Goal: Information Seeking & Learning: Find specific fact

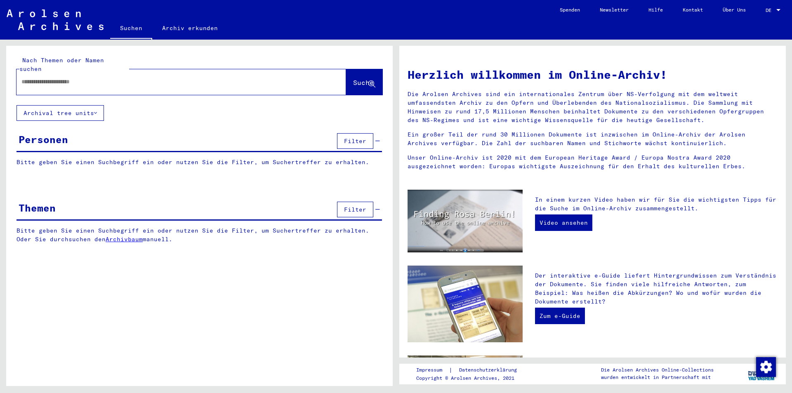
click at [50, 78] on input "text" at bounding box center [171, 82] width 300 height 9
paste input "*********"
click at [353, 78] on span "Suche" at bounding box center [363, 82] width 21 height 8
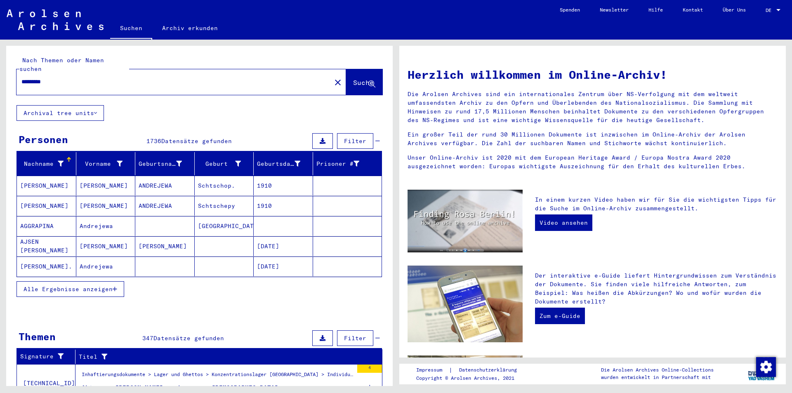
click at [74, 73] on div "*********" at bounding box center [169, 82] width 305 height 19
click at [66, 78] on input "*********" at bounding box center [171, 82] width 300 height 9
click at [75, 78] on input "**********" at bounding box center [171, 82] width 300 height 9
type input "**********"
click at [346, 69] on button "Suche" at bounding box center [364, 82] width 36 height 26
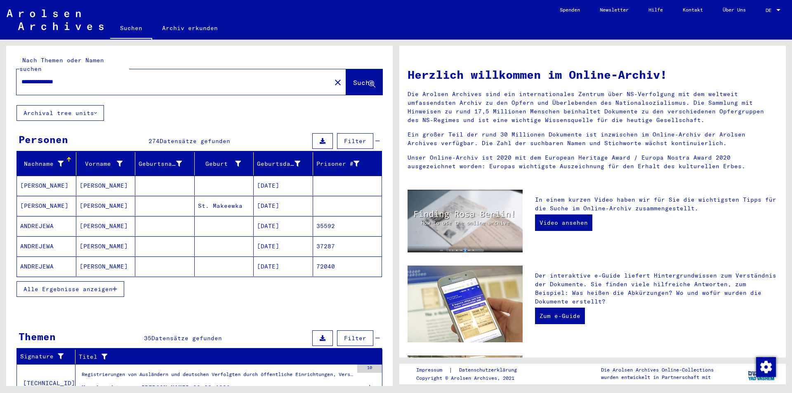
click at [42, 176] on mat-cell "[PERSON_NAME]" at bounding box center [46, 186] width 59 height 20
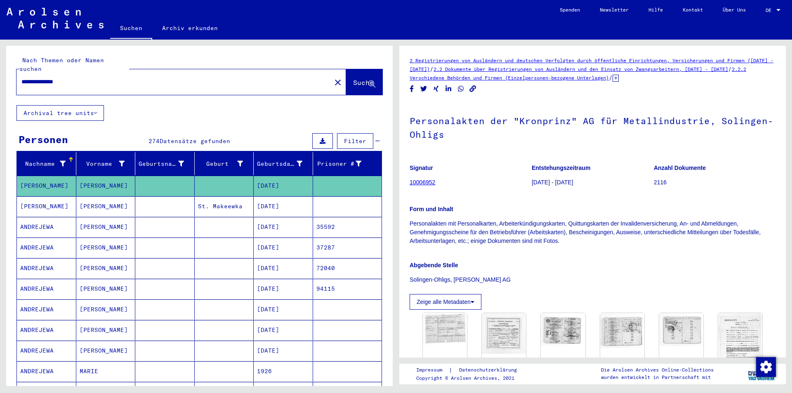
scroll to position [83, 0]
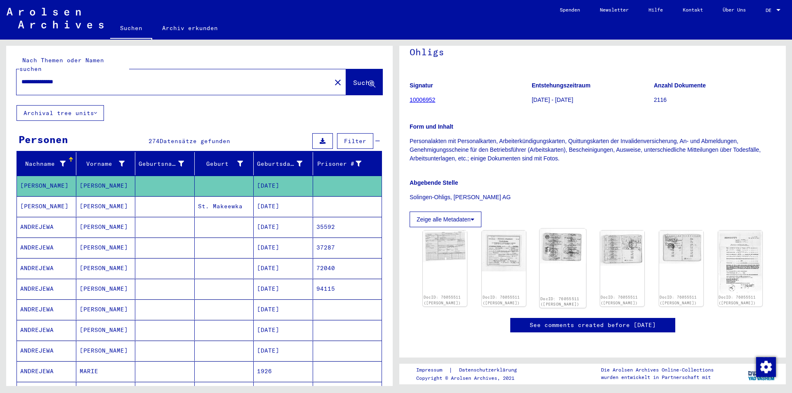
click at [552, 263] on div "DocID: 76055511 ([PERSON_NAME])" at bounding box center [563, 269] width 47 height 80
click at [556, 249] on img at bounding box center [563, 246] width 47 height 35
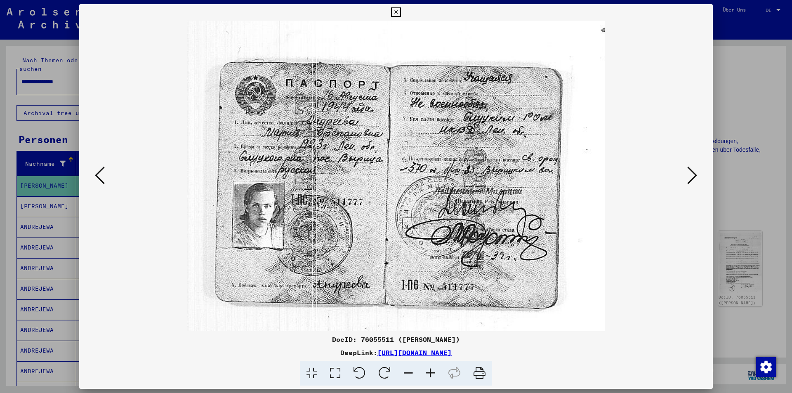
click at [687, 173] on icon at bounding box center [692, 175] width 10 height 20
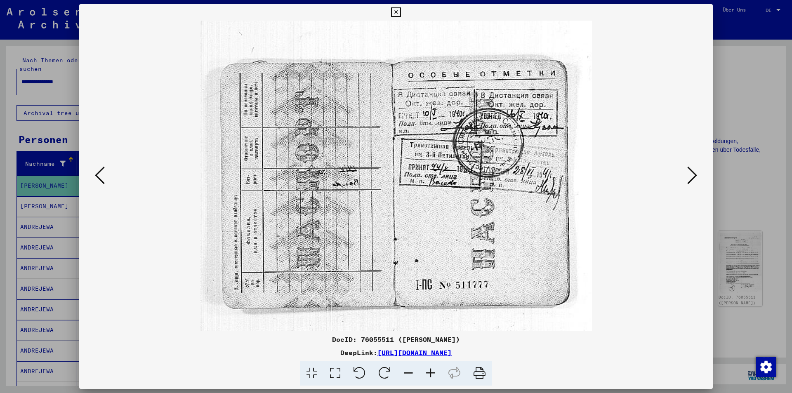
click at [687, 173] on icon at bounding box center [692, 175] width 10 height 20
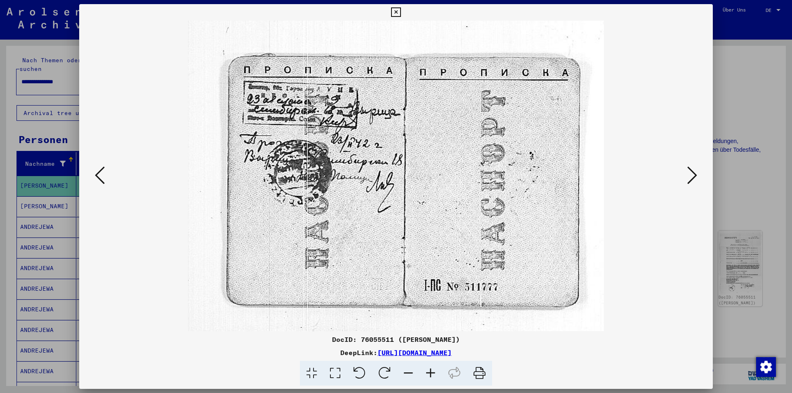
click at [687, 173] on icon at bounding box center [692, 175] width 10 height 20
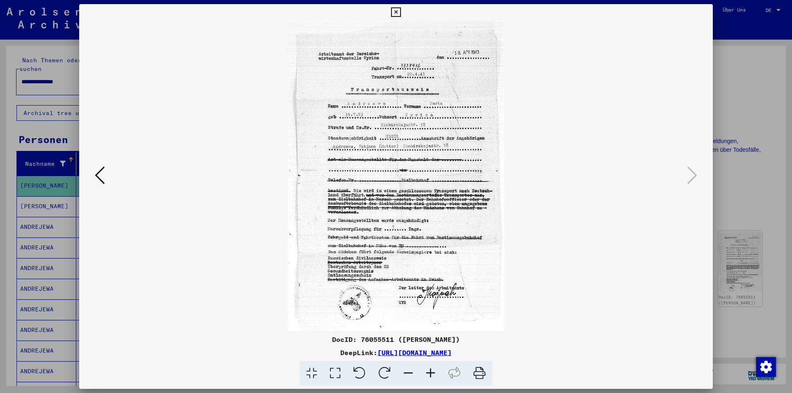
click at [395, 10] on icon at bounding box center [395, 12] width 9 height 10
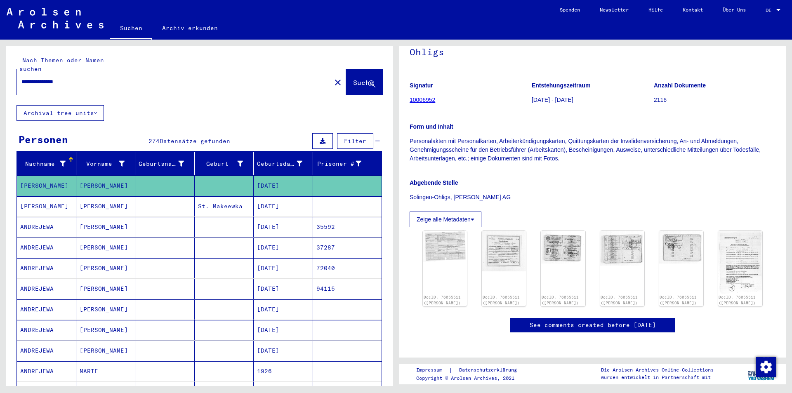
click at [31, 217] on mat-cell "ANDREJEWA" at bounding box center [46, 227] width 59 height 20
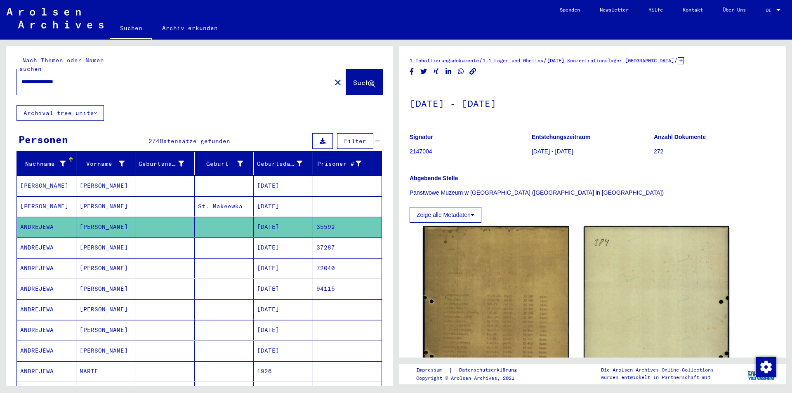
click at [28, 238] on mat-cell "ANDREJEWA" at bounding box center [46, 248] width 59 height 20
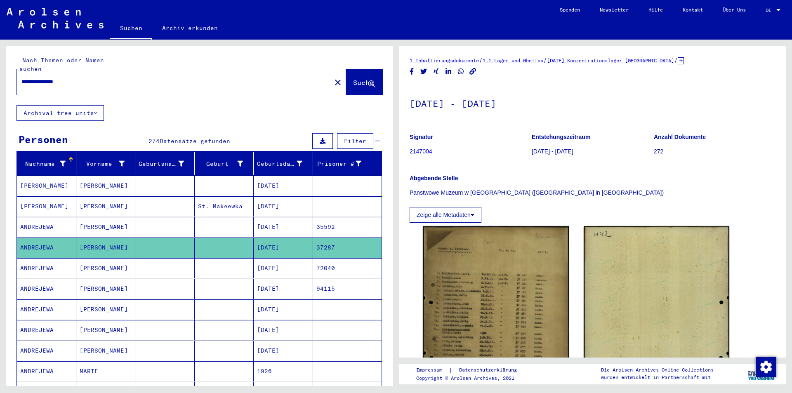
click at [31, 262] on mat-cell "ANDREJEWA" at bounding box center [46, 268] width 59 height 20
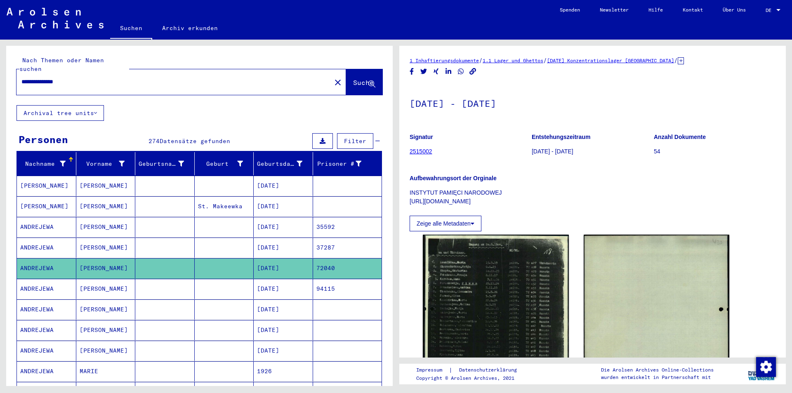
click at [36, 281] on mat-cell "ANDREJEWA" at bounding box center [46, 289] width 59 height 20
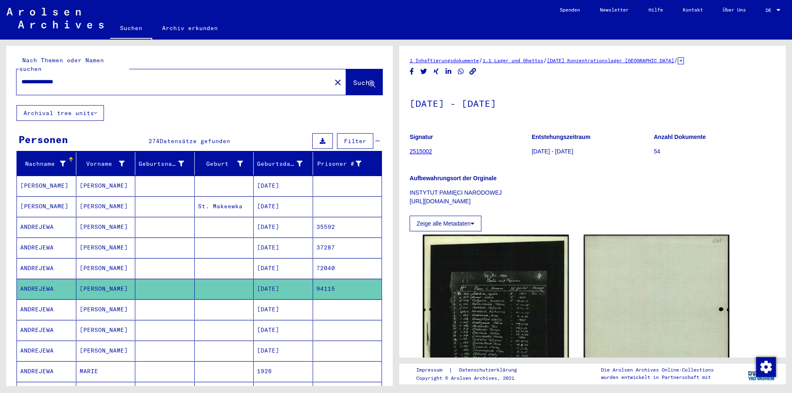
click at [45, 342] on mat-cell "ANDREJEWA" at bounding box center [46, 351] width 59 height 20
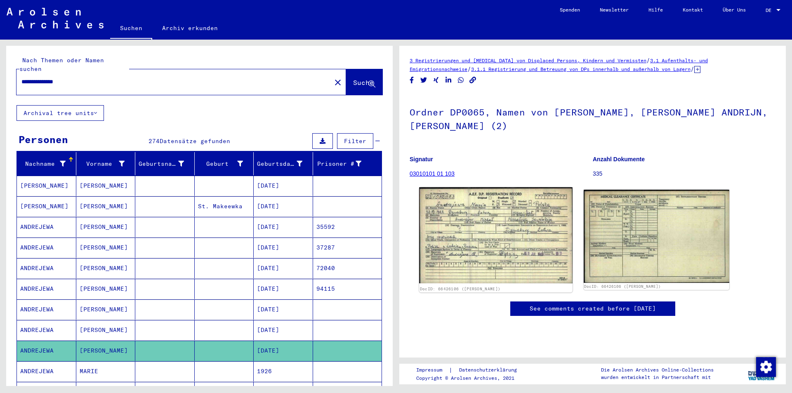
click at [484, 217] on img at bounding box center [495, 235] width 153 height 97
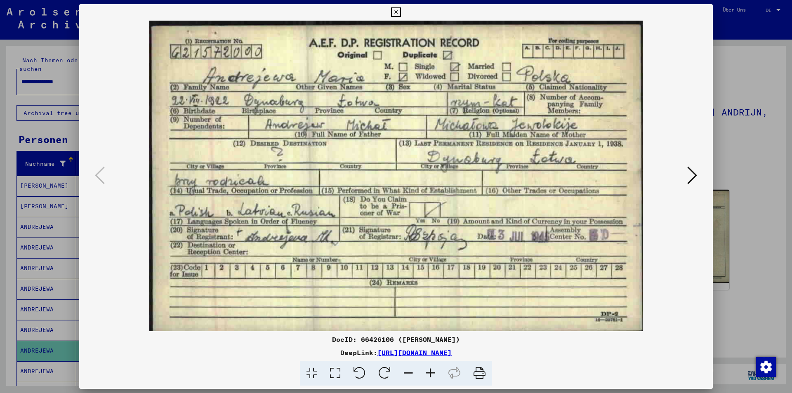
click at [687, 174] on icon at bounding box center [692, 175] width 10 height 20
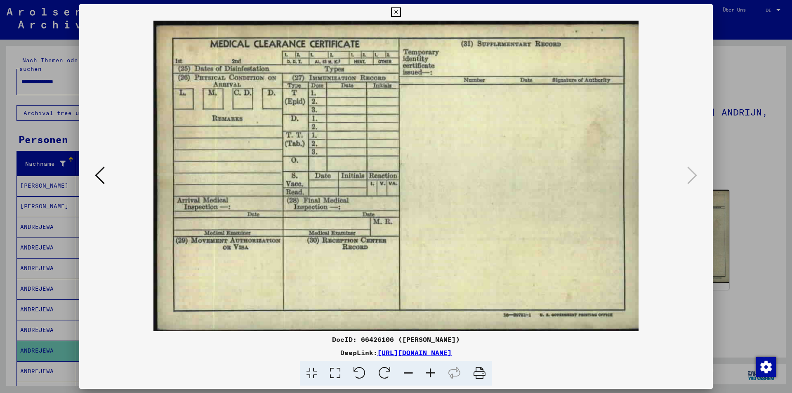
click at [395, 14] on icon at bounding box center [395, 12] width 9 height 10
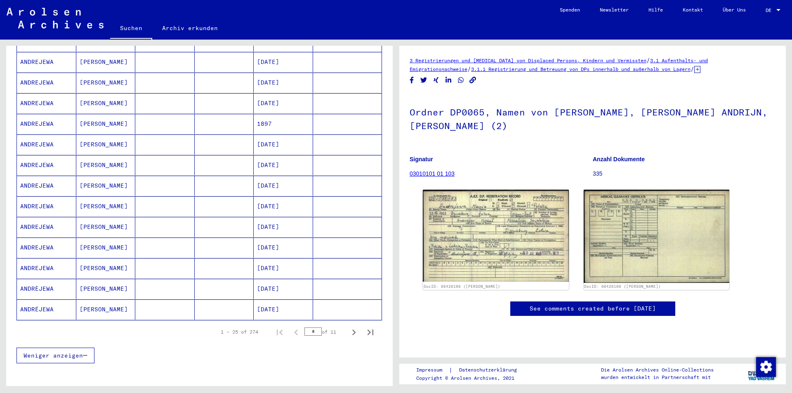
scroll to position [330, 0]
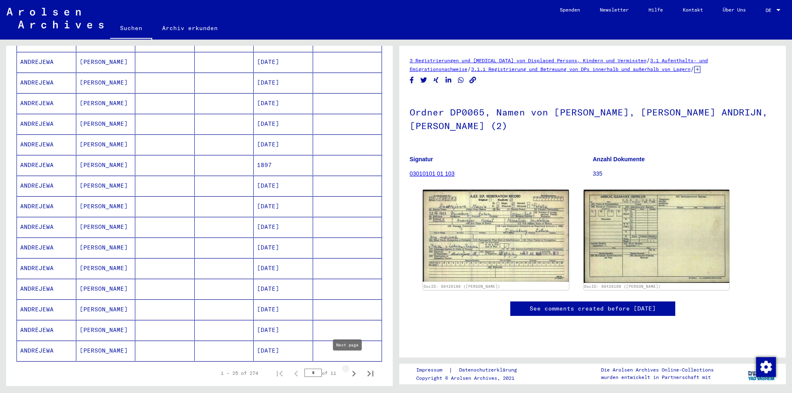
click at [348, 368] on icon "Next page" at bounding box center [354, 374] width 12 height 12
click at [28, 136] on mat-cell "ANDREJEWA" at bounding box center [46, 144] width 59 height 20
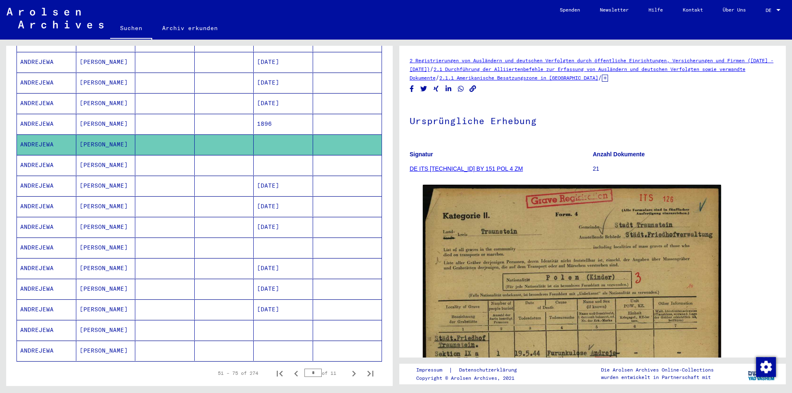
click at [29, 157] on mat-cell "ANDREJEWA" at bounding box center [46, 165] width 59 height 20
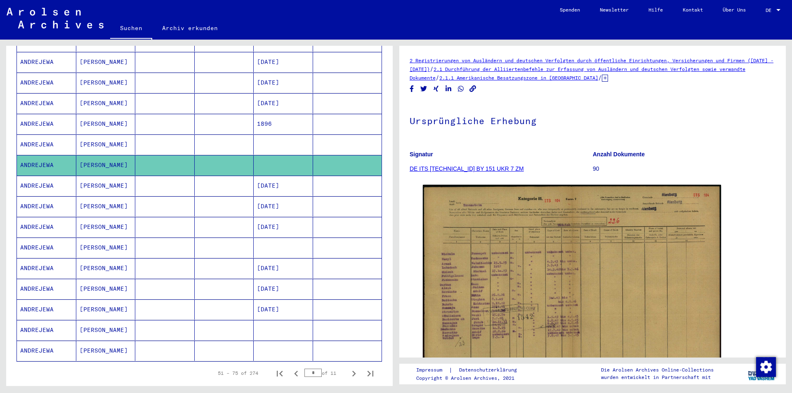
click at [38, 238] on mat-cell "ANDREJEWA" at bounding box center [46, 248] width 59 height 20
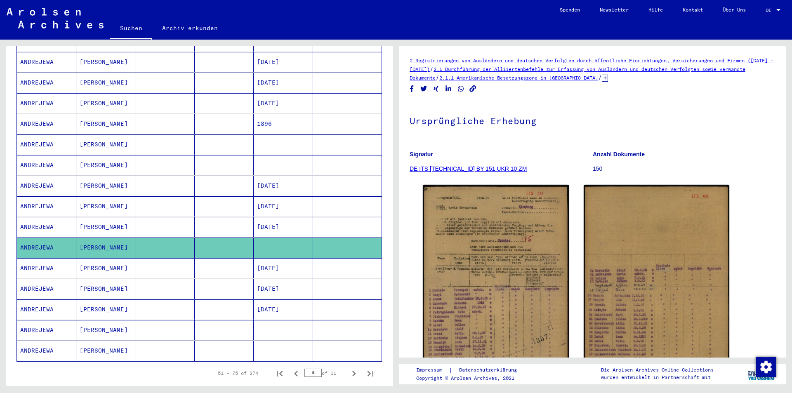
click at [40, 320] on mat-cell "ANDREJEWA" at bounding box center [46, 330] width 59 height 20
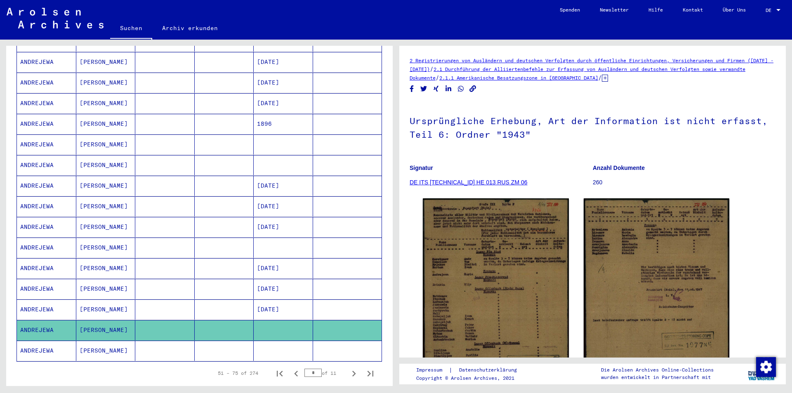
scroll to position [413, 0]
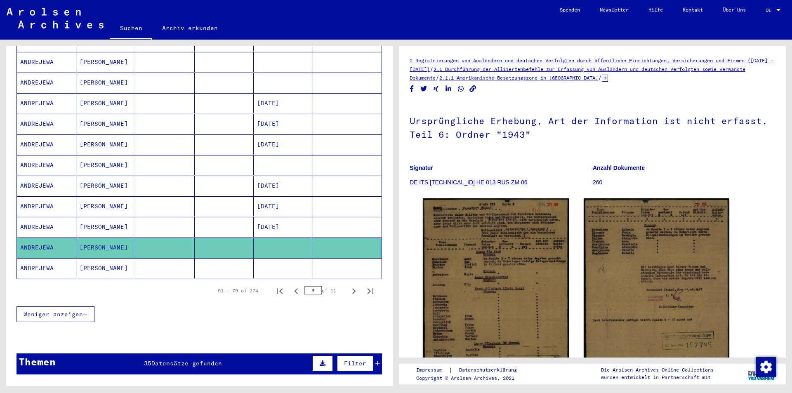
click at [47, 258] on mat-cell "ANDREJEWA" at bounding box center [46, 268] width 59 height 20
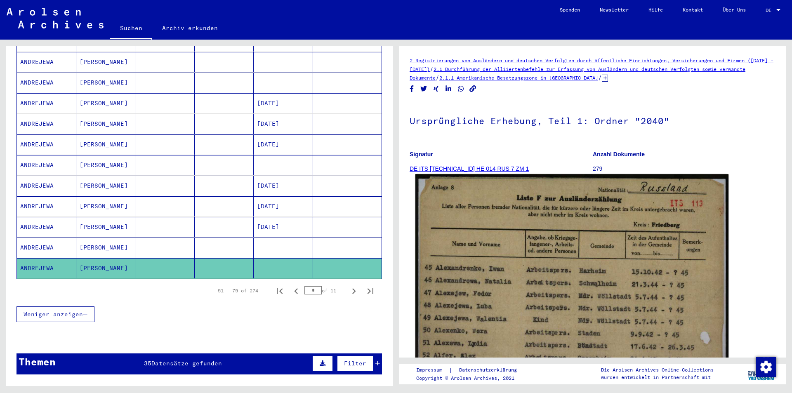
scroll to position [83, 0]
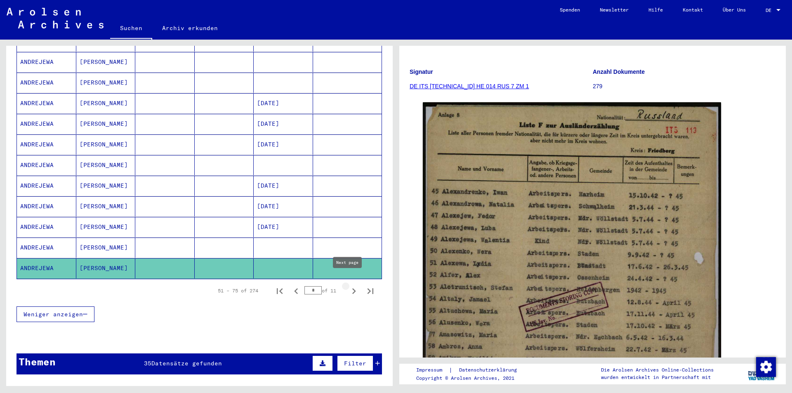
click at [348, 285] on icon "Next page" at bounding box center [354, 291] width 12 height 12
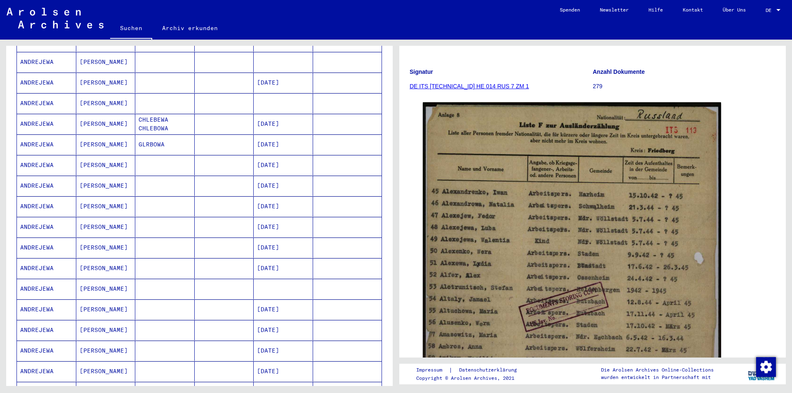
scroll to position [0, 0]
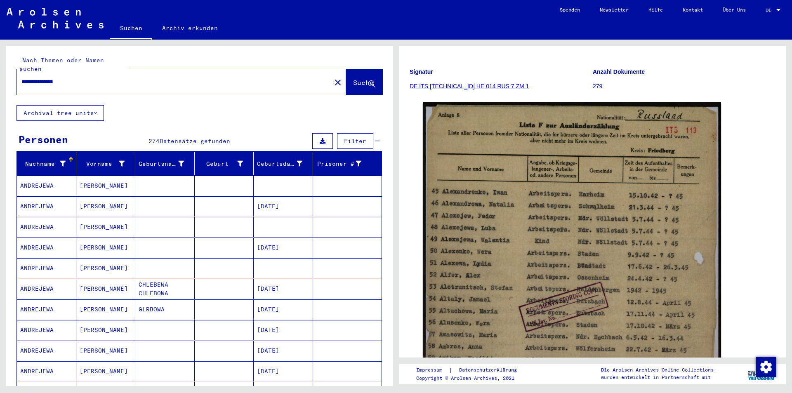
click at [40, 177] on mat-cell "ANDREJEWA" at bounding box center [46, 186] width 59 height 20
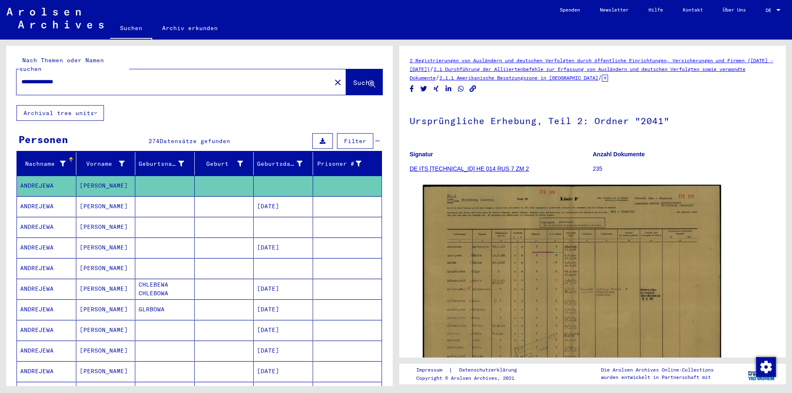
click at [32, 219] on mat-cell "ANDREJEWA" at bounding box center [46, 227] width 59 height 20
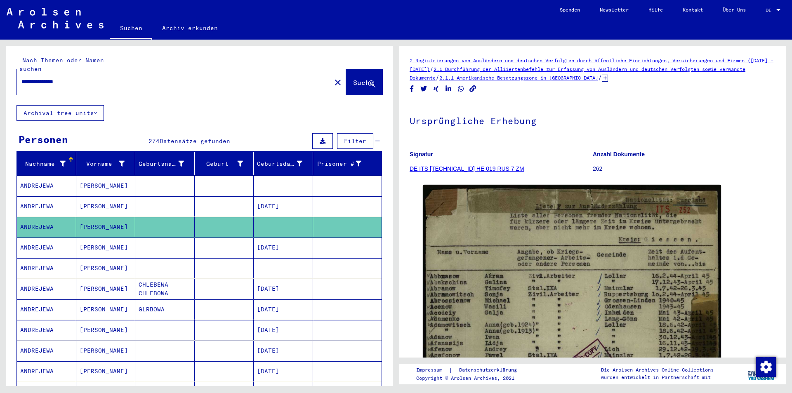
click at [42, 258] on mat-cell "ANDREJEWA" at bounding box center [46, 268] width 59 height 20
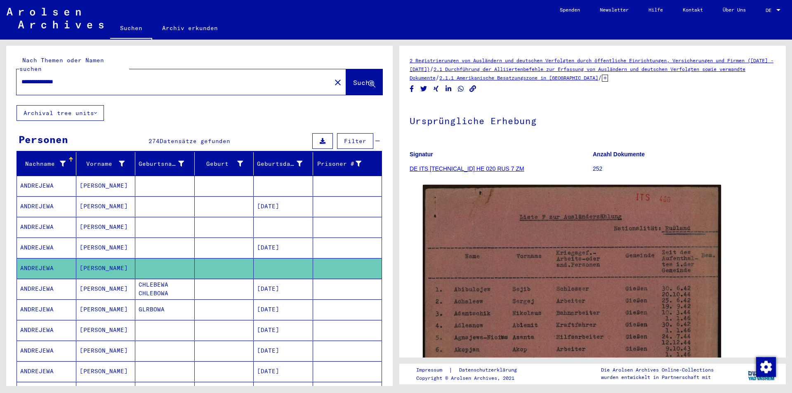
scroll to position [165, 0]
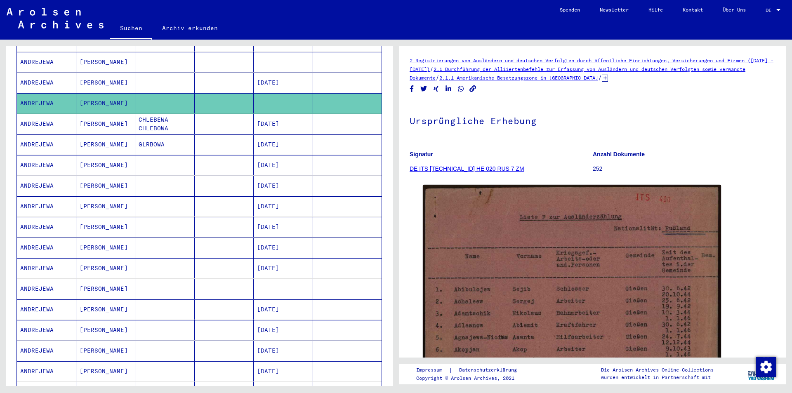
click at [39, 157] on mat-cell "ANDREJEWA" at bounding box center [46, 165] width 59 height 20
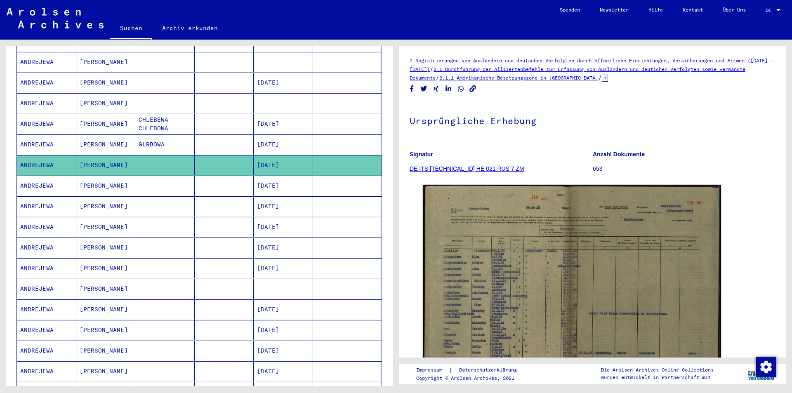
click at [32, 196] on mat-cell "ANDREJEWA" at bounding box center [46, 206] width 59 height 20
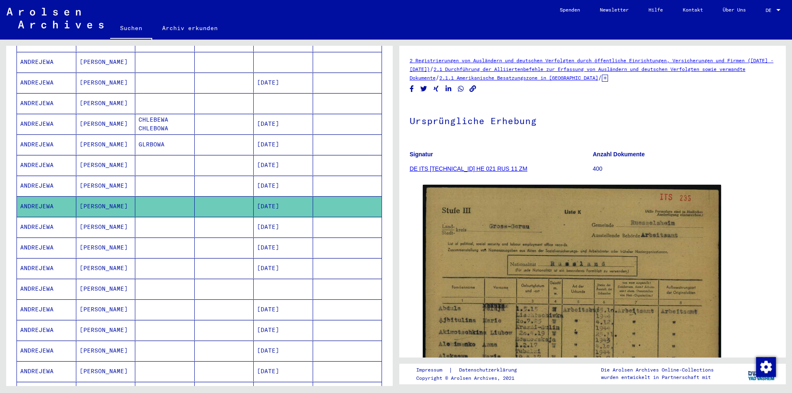
click at [33, 280] on mat-cell "ANDREJEWA" at bounding box center [46, 289] width 59 height 20
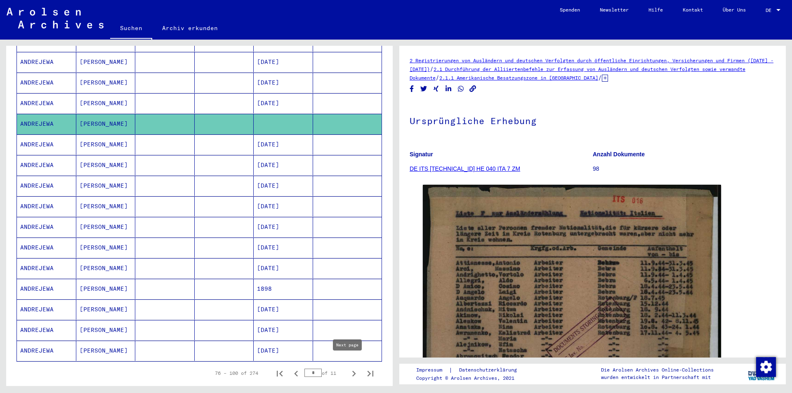
click at [352, 371] on icon "Next page" at bounding box center [354, 374] width 4 height 6
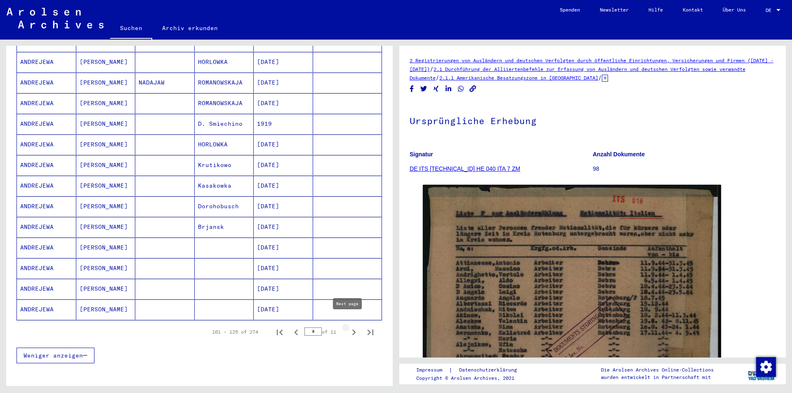
click at [352, 330] on icon "Next page" at bounding box center [354, 333] width 4 height 6
click at [348, 327] on icon "Next page" at bounding box center [354, 333] width 12 height 12
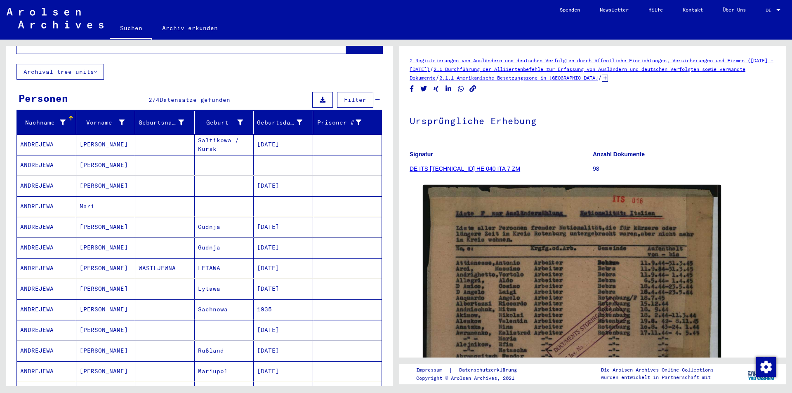
click at [35, 258] on mat-cell "ANDREJEWA" at bounding box center [46, 268] width 59 height 20
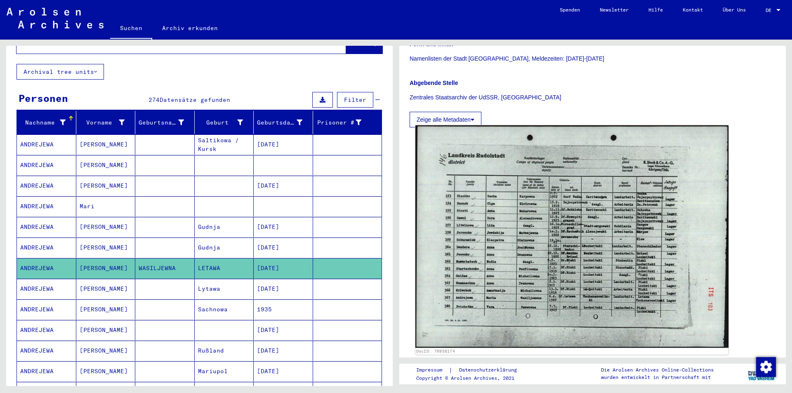
scroll to position [124, 0]
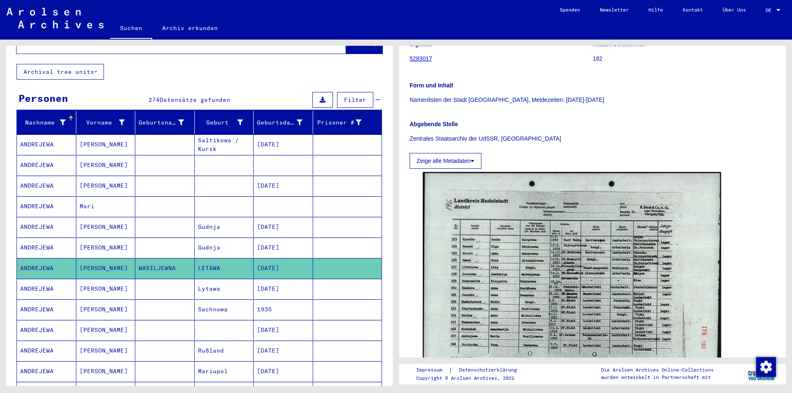
click at [33, 279] on mat-cell "ANDREJEWA" at bounding box center [46, 289] width 59 height 20
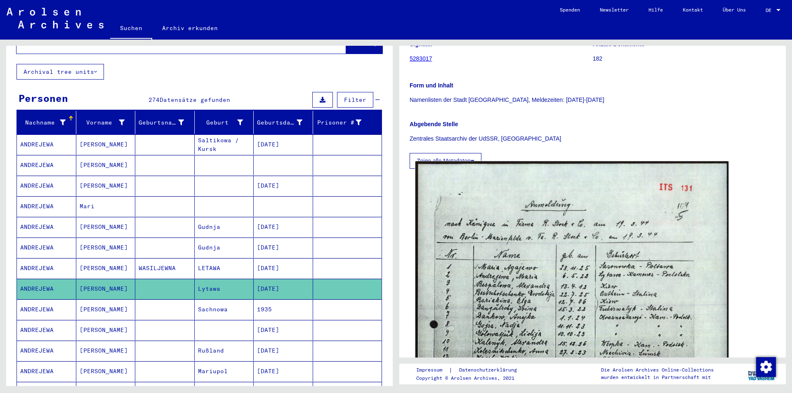
scroll to position [206, 0]
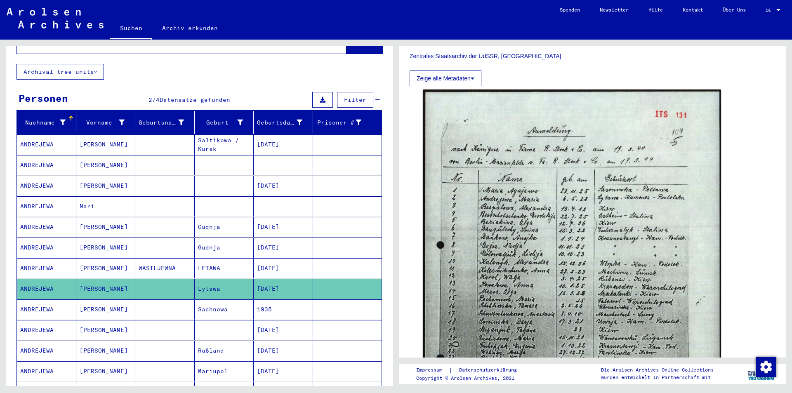
click at [41, 341] on mat-cell "ANDREJEWA" at bounding box center [46, 351] width 59 height 20
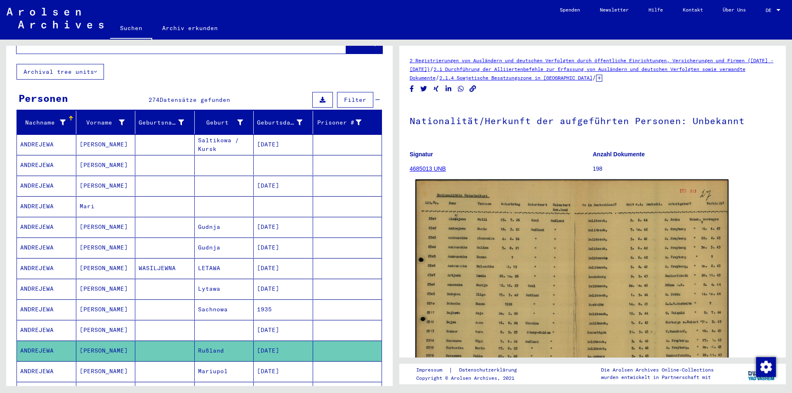
click at [545, 286] on img at bounding box center [571, 289] width 313 height 221
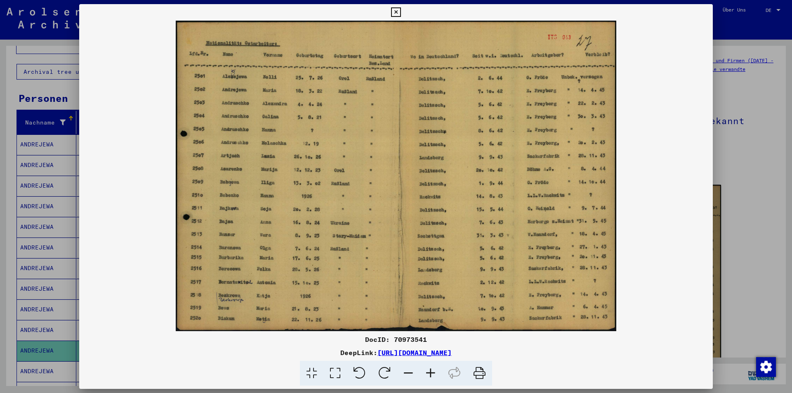
click at [397, 10] on icon at bounding box center [395, 12] width 9 height 10
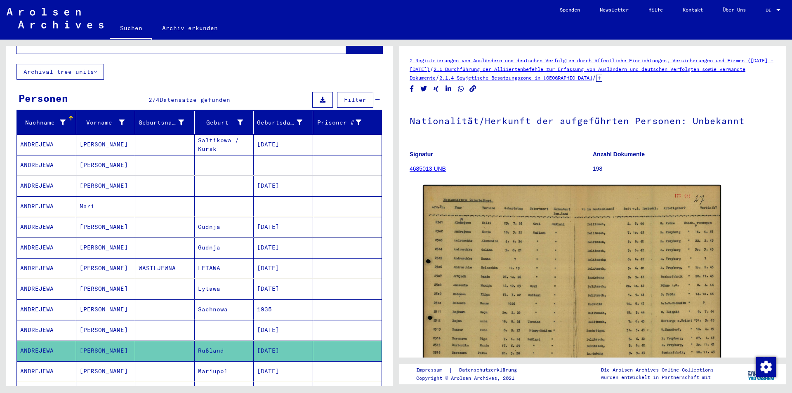
scroll to position [83, 0]
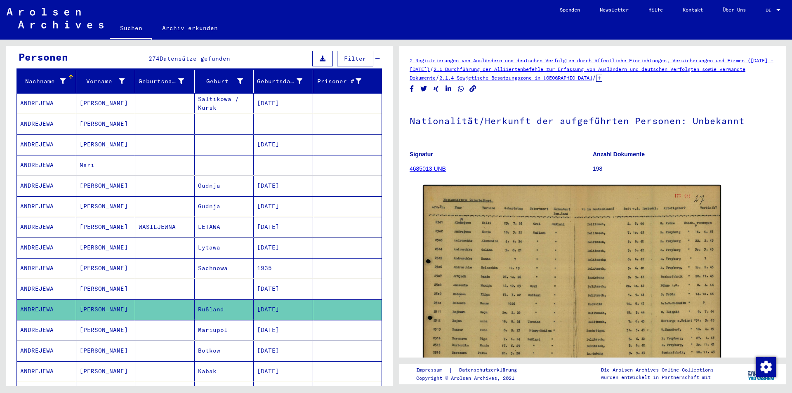
click at [33, 341] on mat-cell "ANDREJEWA" at bounding box center [46, 351] width 59 height 20
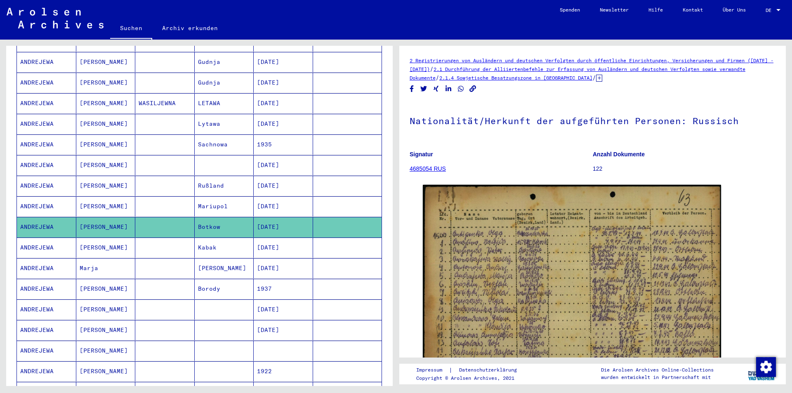
scroll to position [248, 0]
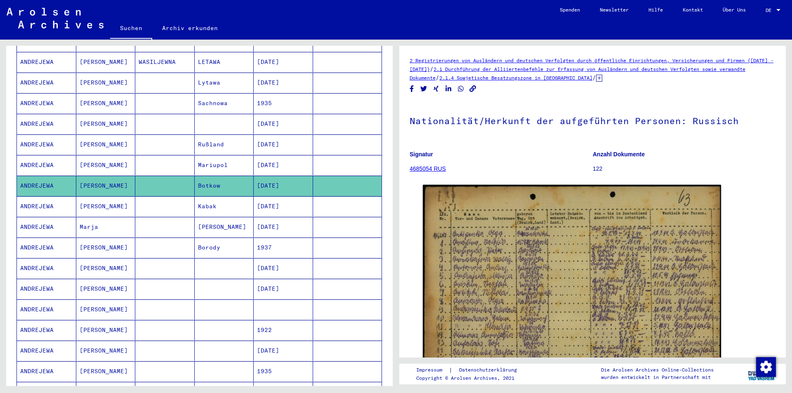
click at [44, 300] on mat-cell "ANDREJEWA" at bounding box center [46, 310] width 59 height 20
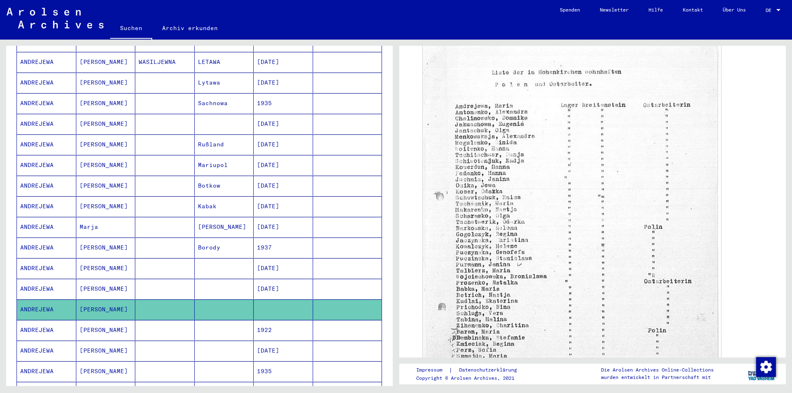
scroll to position [371, 0]
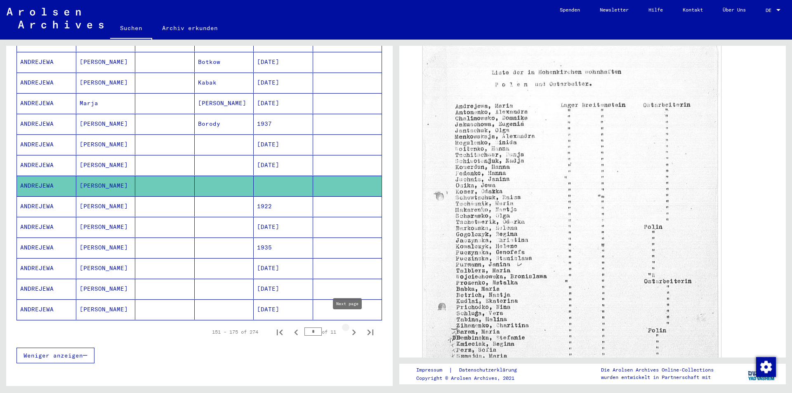
click at [348, 327] on icon "Next page" at bounding box center [354, 333] width 12 height 12
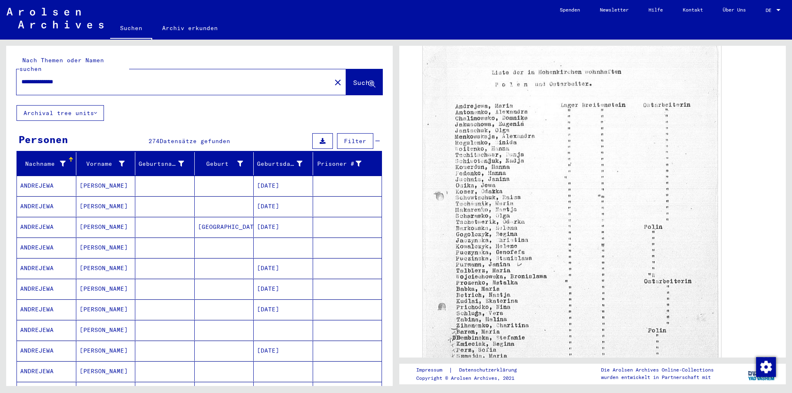
scroll to position [41, 0]
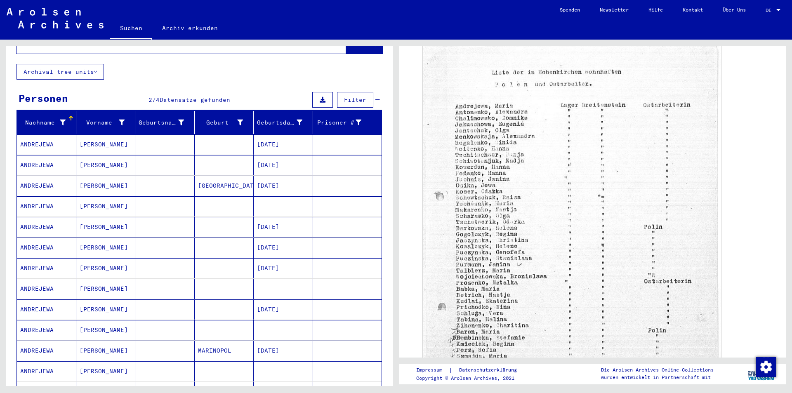
click at [45, 281] on mat-cell "ANDREJEWA" at bounding box center [46, 289] width 59 height 20
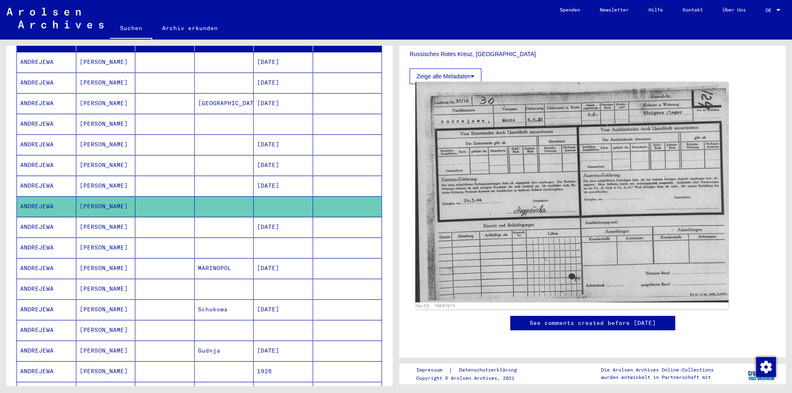
scroll to position [165, 0]
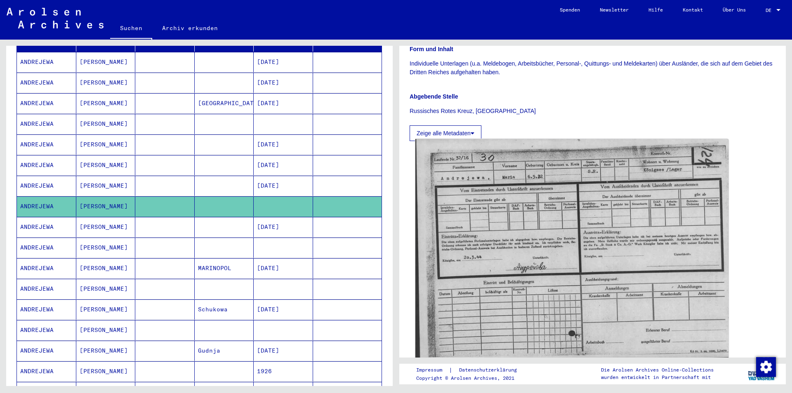
click at [542, 217] on img at bounding box center [571, 249] width 313 height 220
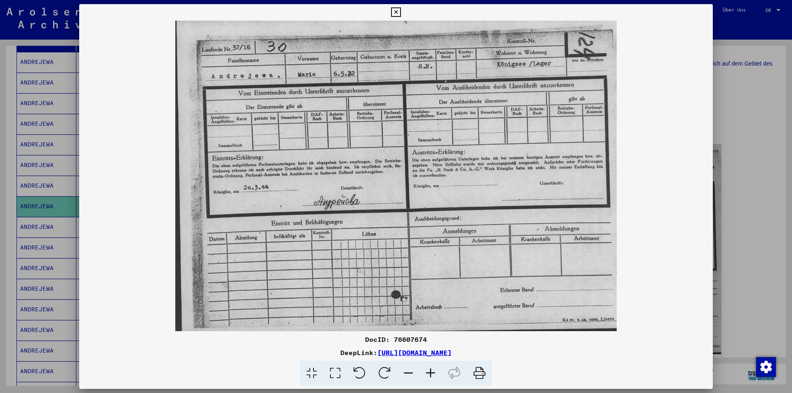
click at [667, 262] on img at bounding box center [396, 176] width 634 height 311
click at [396, 12] on icon at bounding box center [395, 12] width 9 height 10
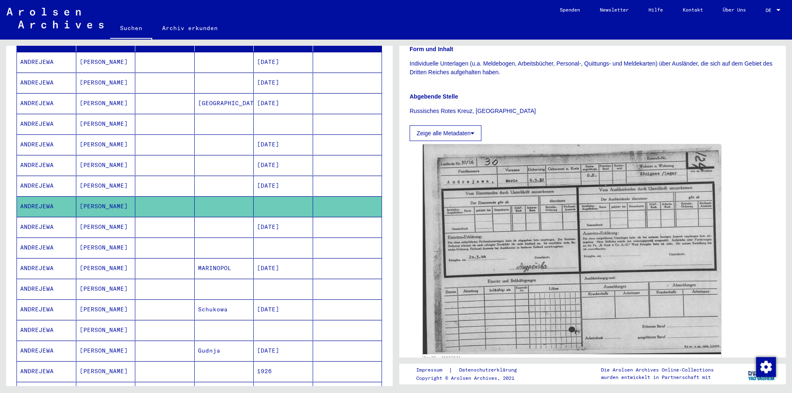
click at [44, 238] on mat-cell "ANDREJEWA" at bounding box center [46, 248] width 59 height 20
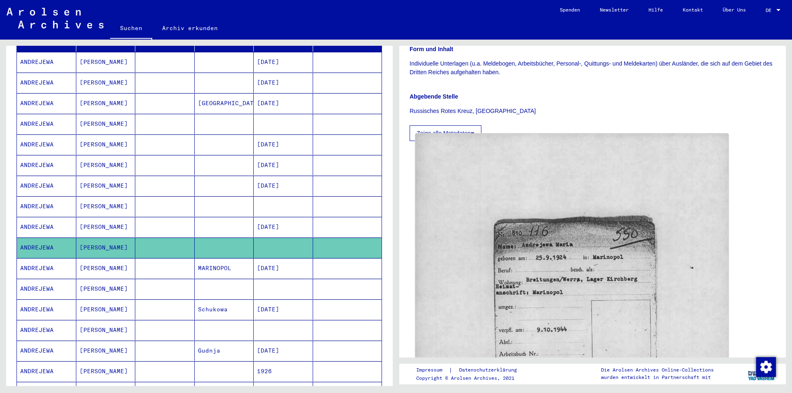
scroll to position [248, 0]
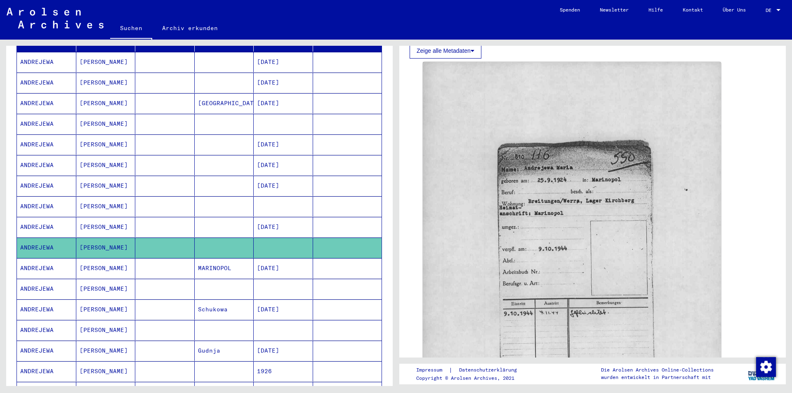
click at [41, 279] on mat-cell "ANDREJEWA" at bounding box center [46, 289] width 59 height 20
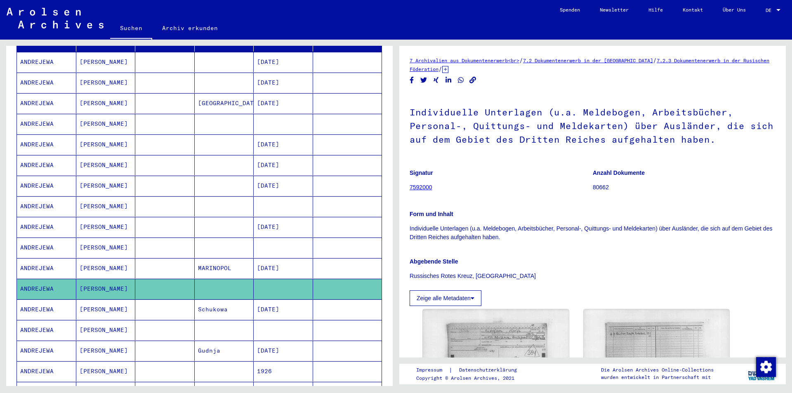
scroll to position [165, 0]
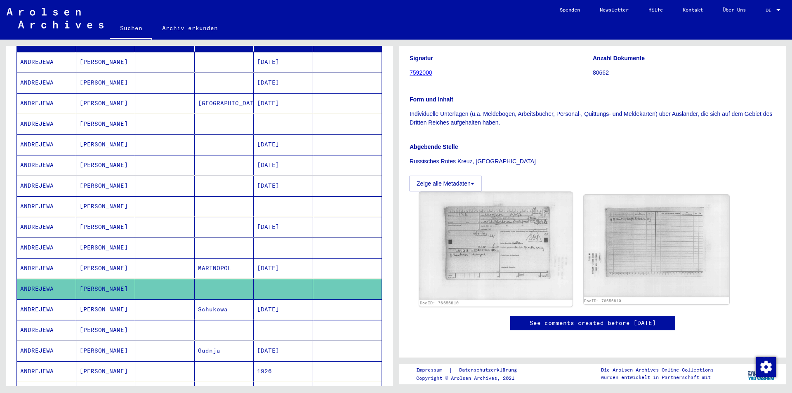
click at [512, 192] on img at bounding box center [495, 246] width 153 height 108
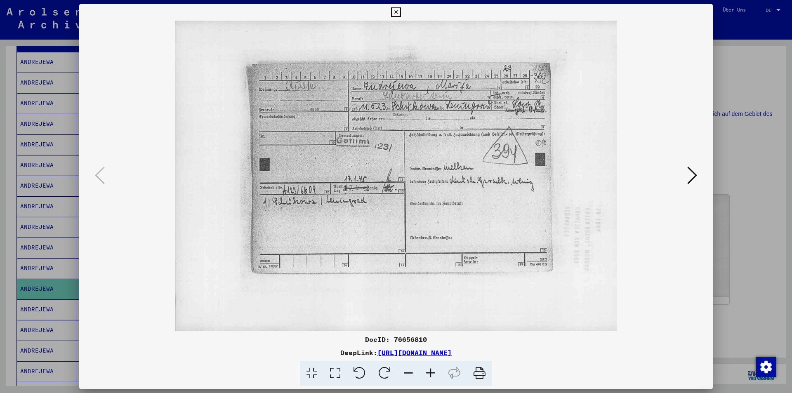
click at [394, 12] on icon at bounding box center [395, 12] width 9 height 10
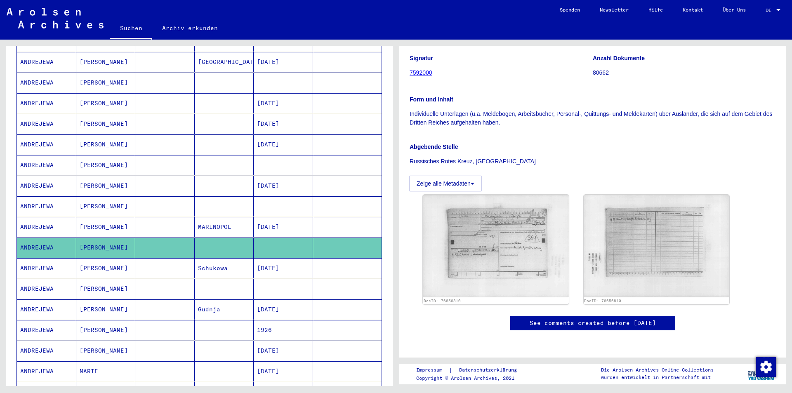
click at [33, 279] on mat-cell "ANDREJEWA" at bounding box center [46, 289] width 59 height 20
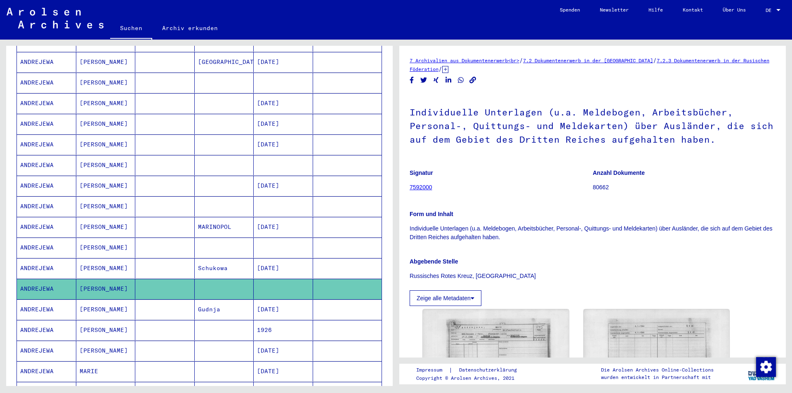
scroll to position [124, 0]
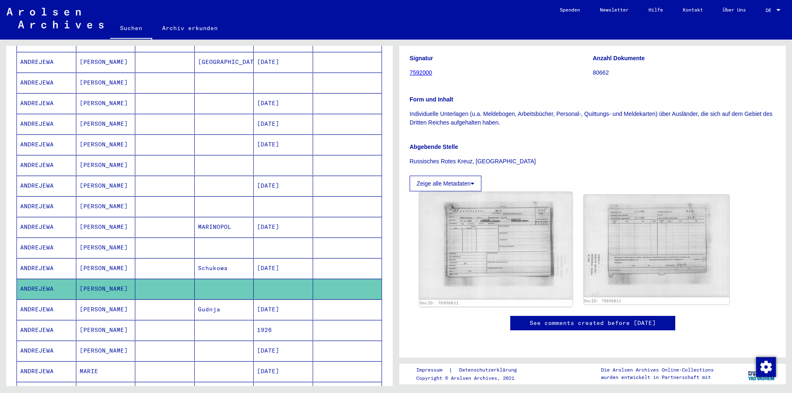
click at [496, 214] on img at bounding box center [495, 246] width 153 height 108
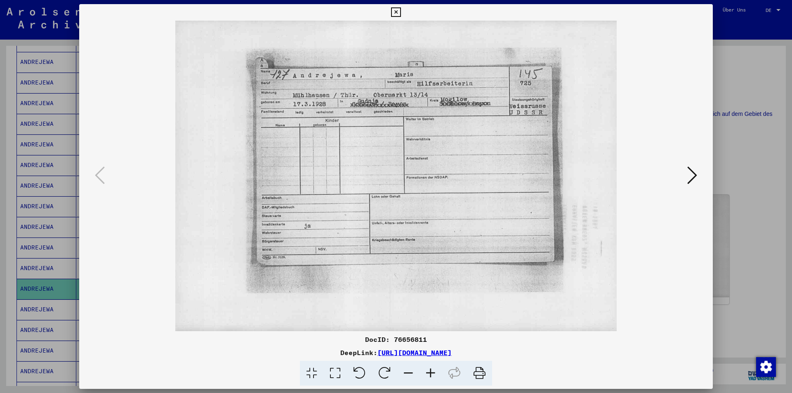
click at [397, 12] on icon at bounding box center [395, 12] width 9 height 10
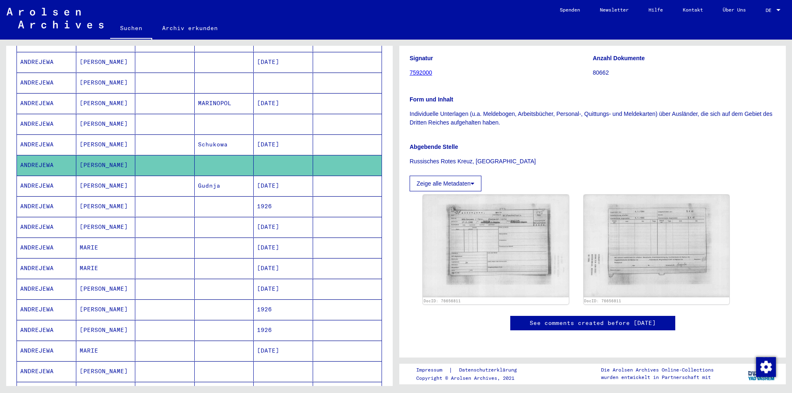
scroll to position [330, 0]
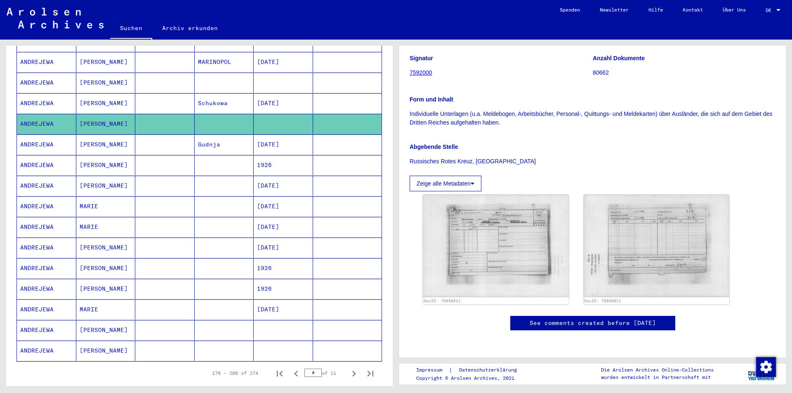
click at [33, 320] on mat-cell "ANDREJEWA" at bounding box center [46, 330] width 59 height 20
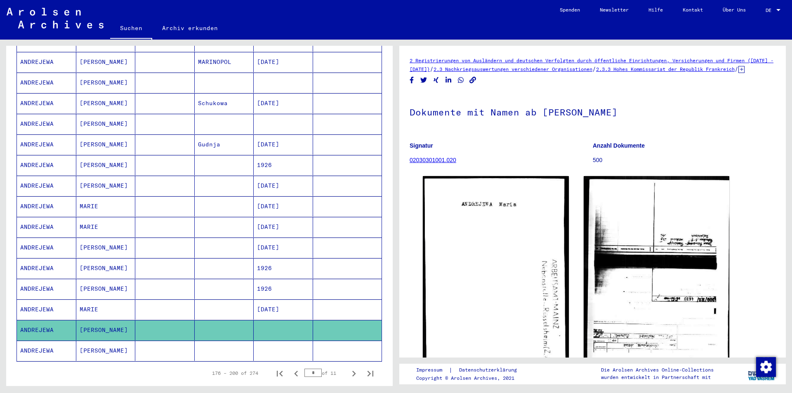
scroll to position [83, 0]
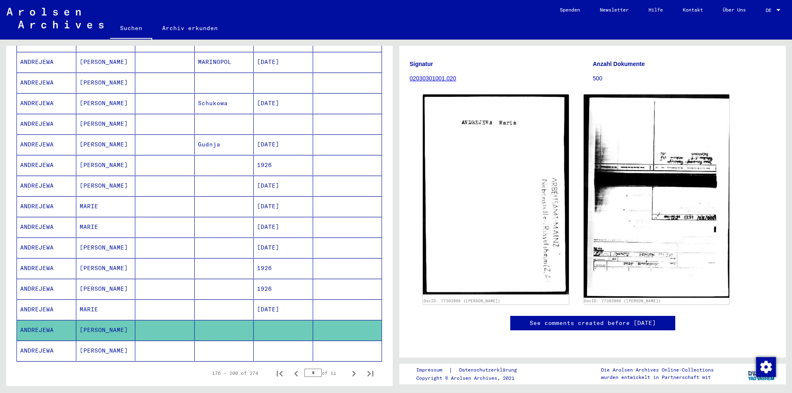
click at [43, 342] on mat-cell "ANDREJEWA" at bounding box center [46, 351] width 59 height 20
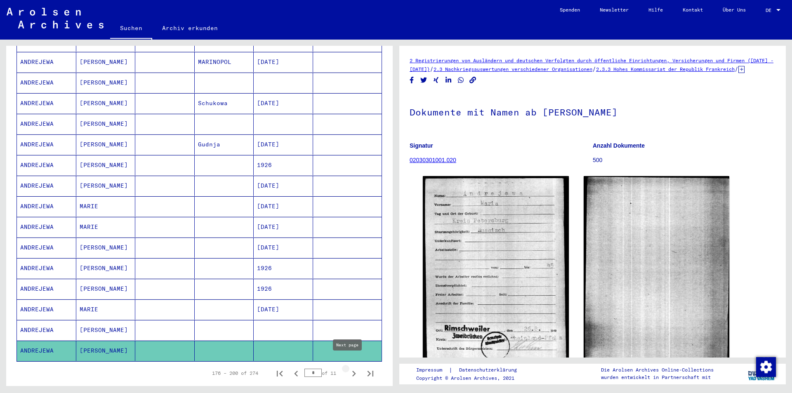
click at [348, 368] on icon "Next page" at bounding box center [354, 374] width 12 height 12
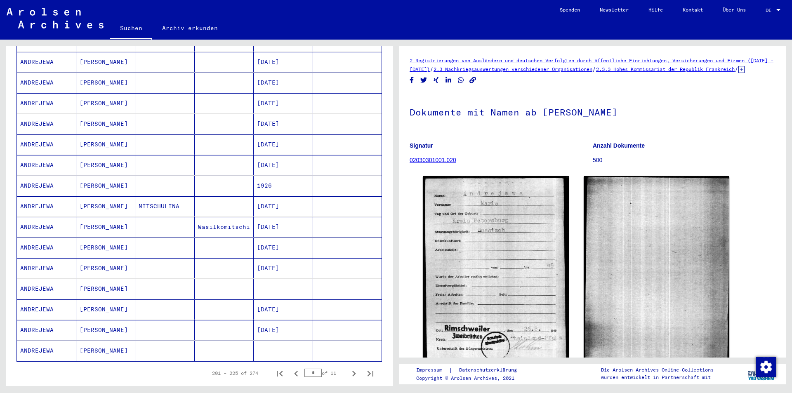
scroll to position [83, 0]
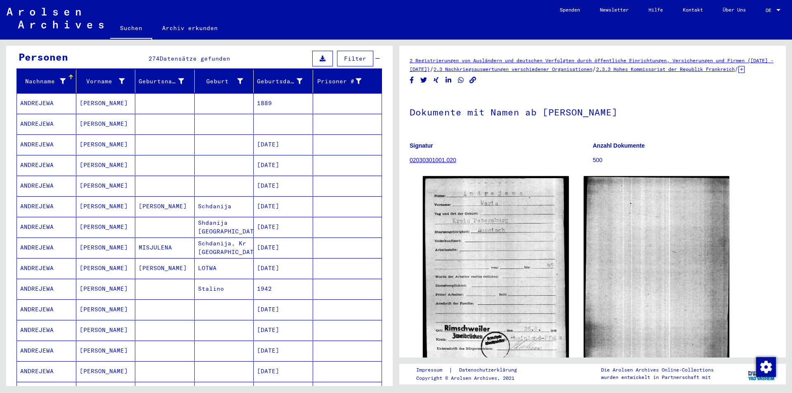
click at [36, 93] on mat-cell "ANDREJEWA" at bounding box center [46, 103] width 59 height 20
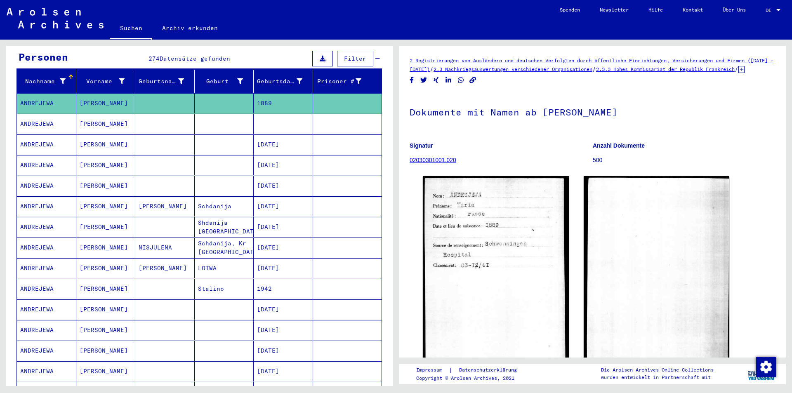
click at [29, 114] on mat-cell "ANDREJEWA" at bounding box center [46, 124] width 59 height 20
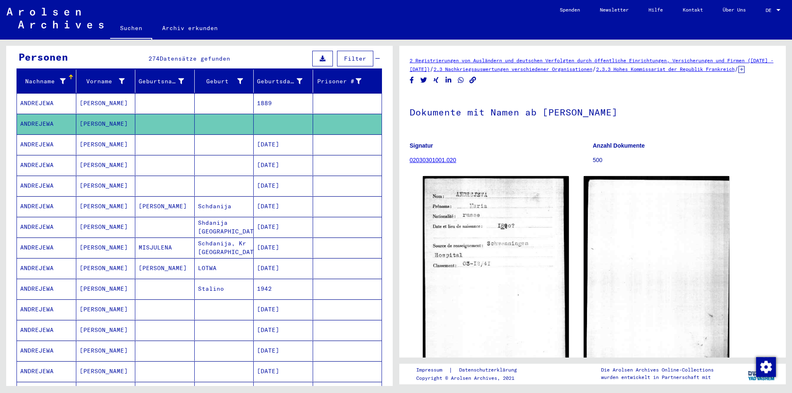
click at [38, 261] on mat-cell "ANDREJEWA" at bounding box center [46, 268] width 59 height 20
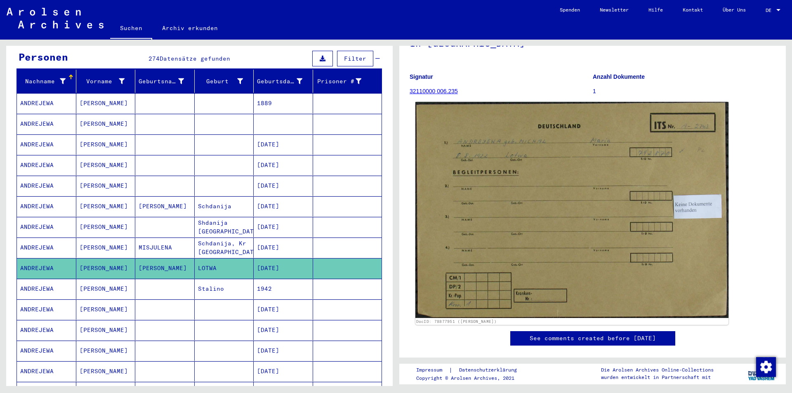
scroll to position [124, 0]
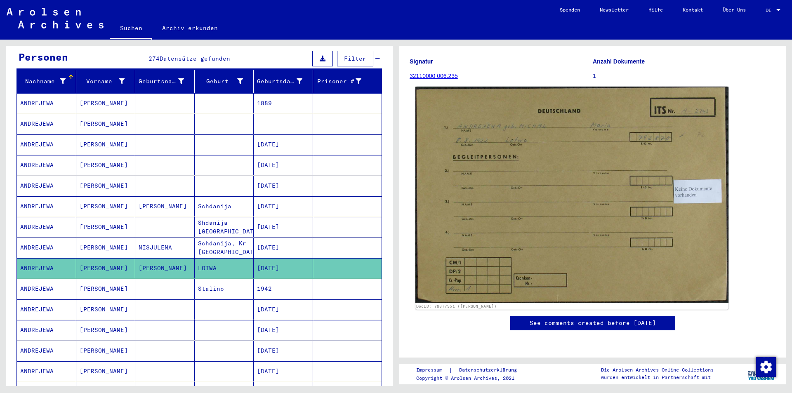
click at [576, 167] on img at bounding box center [571, 195] width 313 height 216
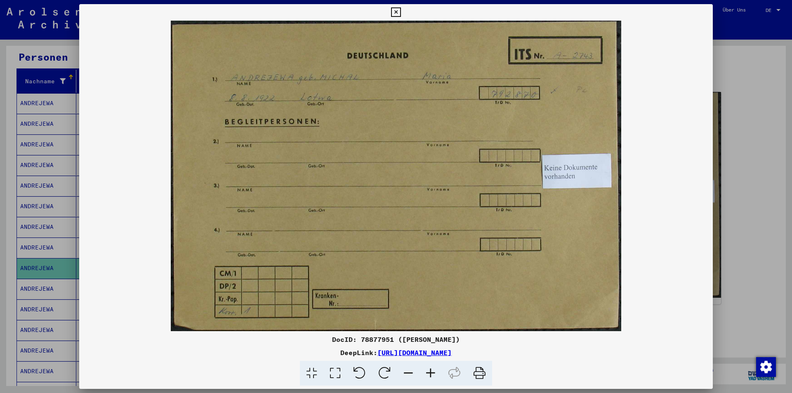
click at [397, 8] on icon at bounding box center [395, 12] width 9 height 10
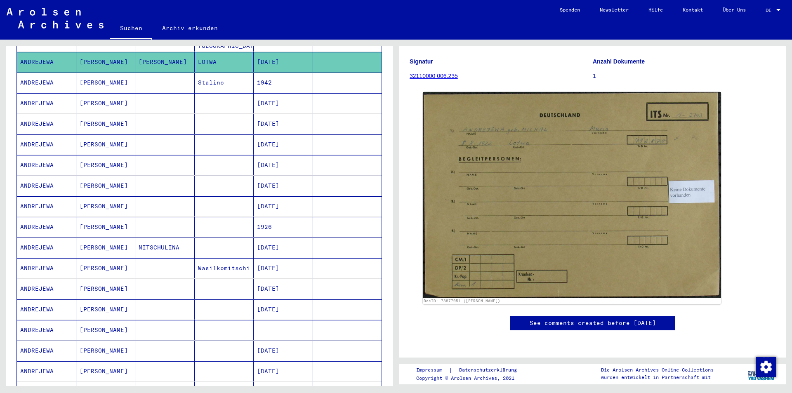
scroll to position [330, 0]
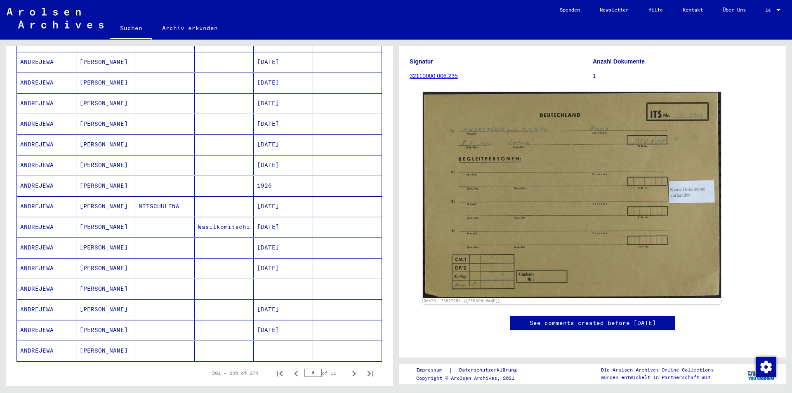
click at [31, 281] on mat-cell "ANDREJEWA" at bounding box center [46, 289] width 59 height 20
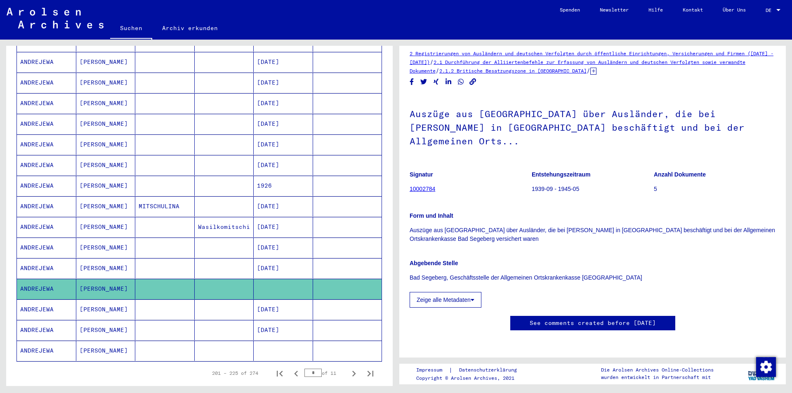
scroll to position [124, 0]
click at [39, 342] on mat-cell "ANDREJEWA" at bounding box center [46, 351] width 59 height 20
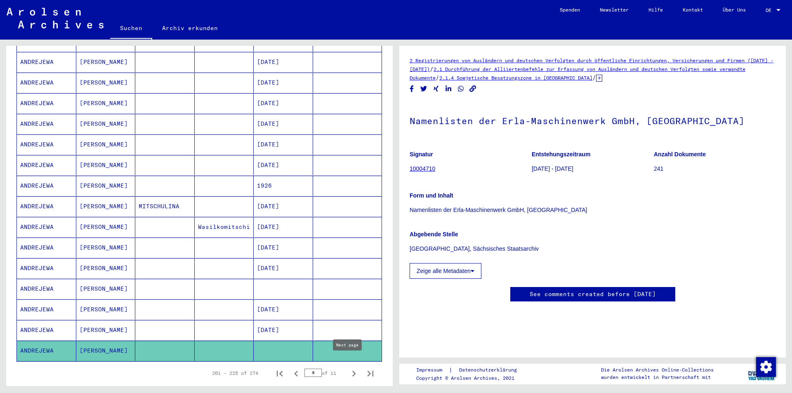
click at [348, 368] on icon "Next page" at bounding box center [354, 374] width 12 height 12
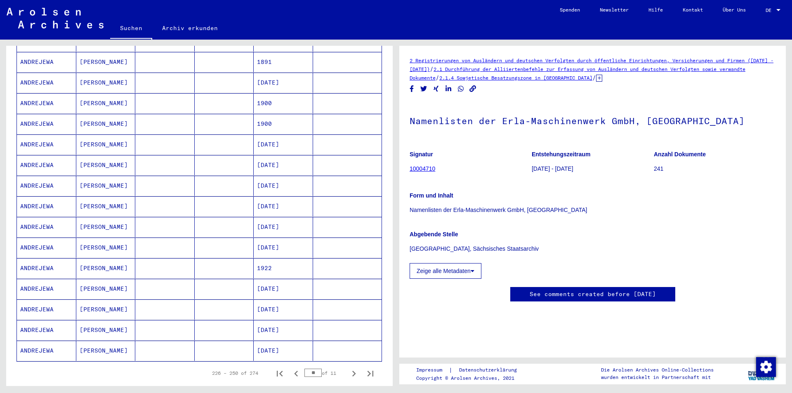
scroll to position [41, 0]
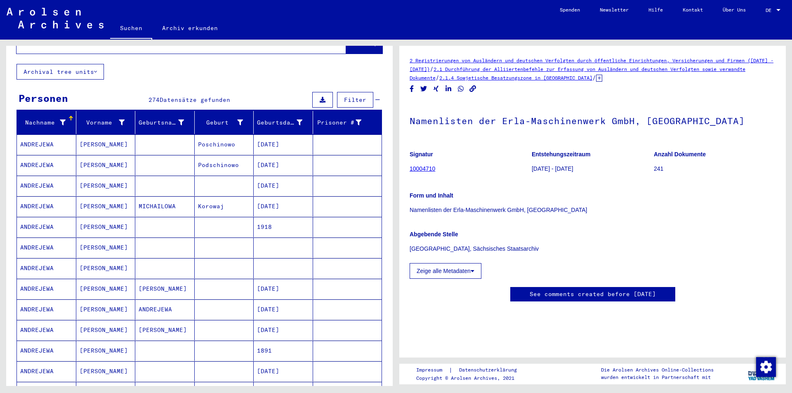
click at [35, 238] on mat-cell "ANDREJEWA" at bounding box center [46, 248] width 59 height 20
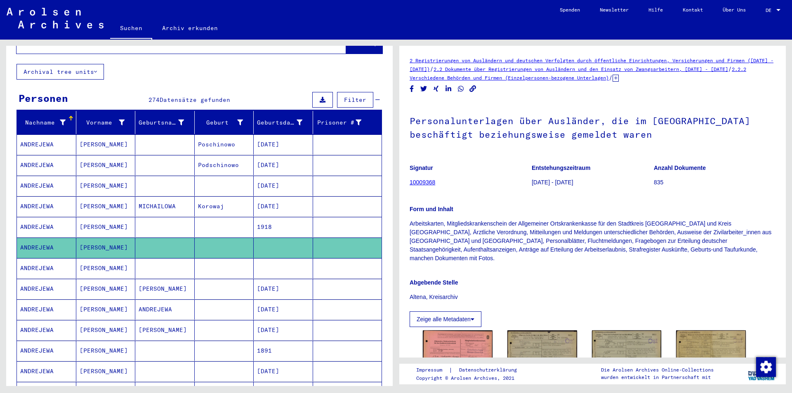
scroll to position [87, 0]
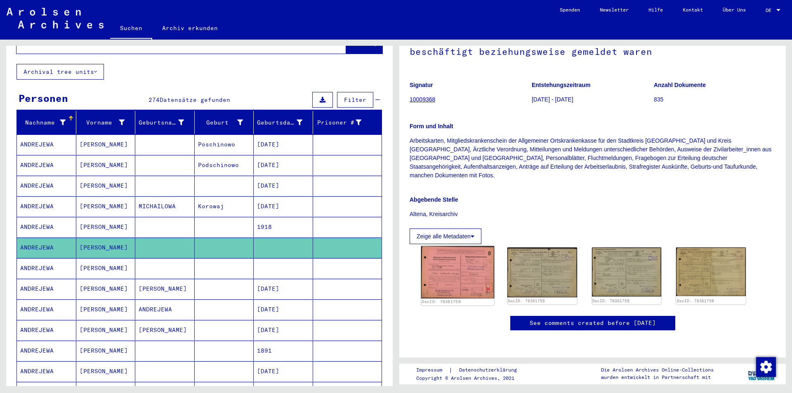
click at [454, 262] on img at bounding box center [457, 272] width 73 height 52
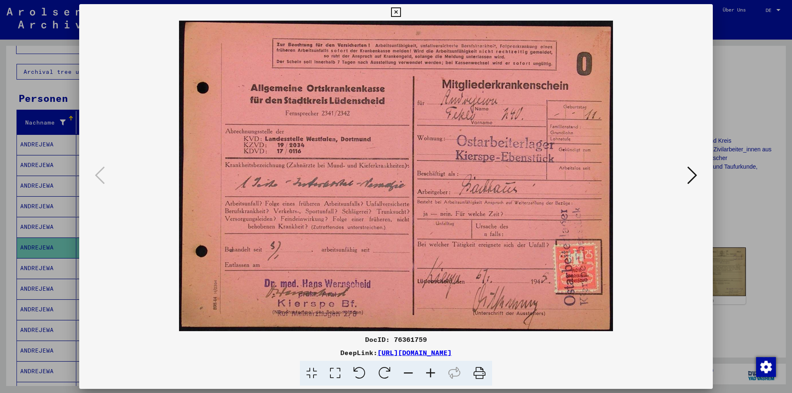
click at [396, 12] on icon at bounding box center [395, 12] width 9 height 10
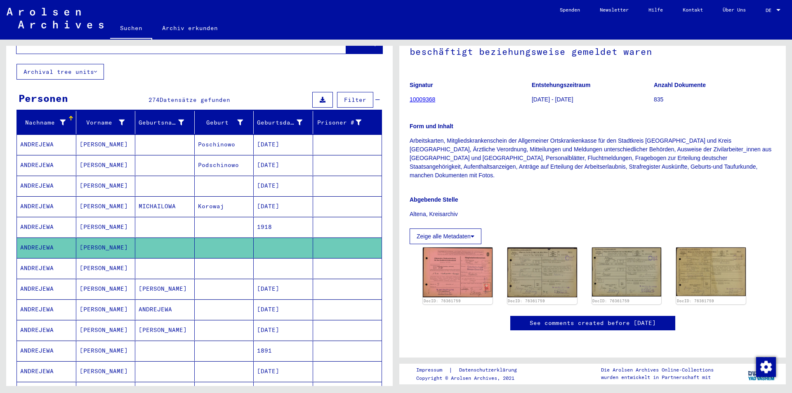
click at [41, 258] on mat-cell "ANDREJEWA" at bounding box center [46, 268] width 59 height 20
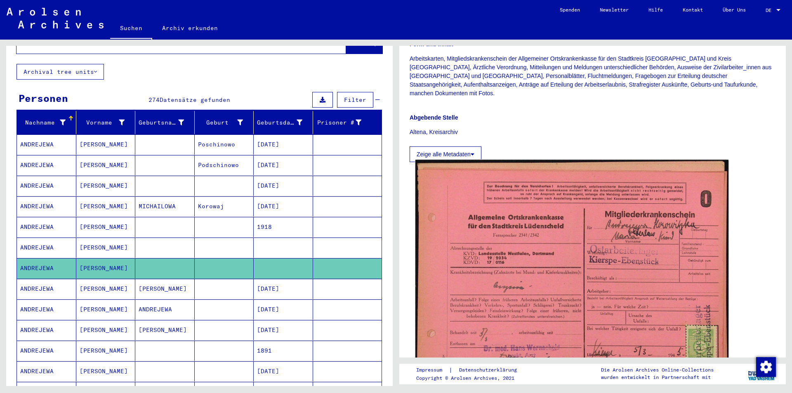
scroll to position [251, 0]
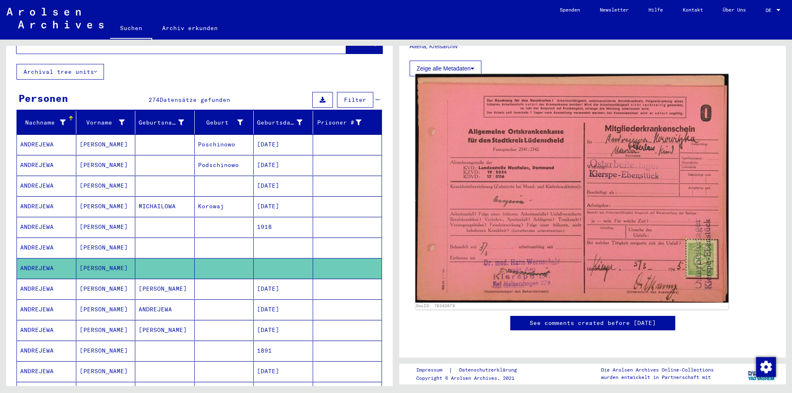
click at [526, 208] on img at bounding box center [571, 188] width 313 height 229
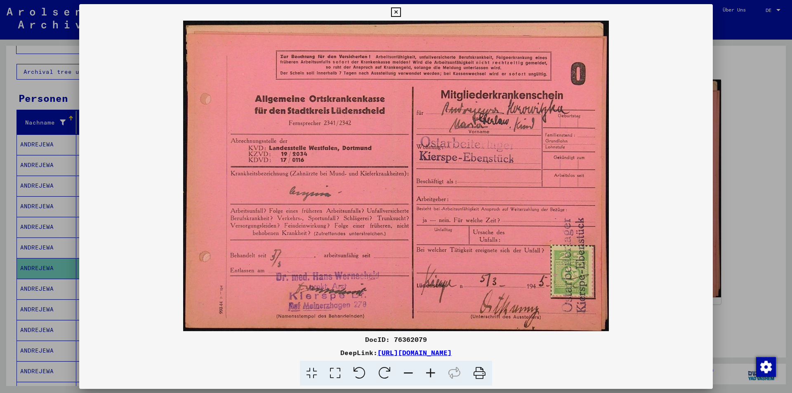
click at [398, 11] on icon at bounding box center [395, 12] width 9 height 10
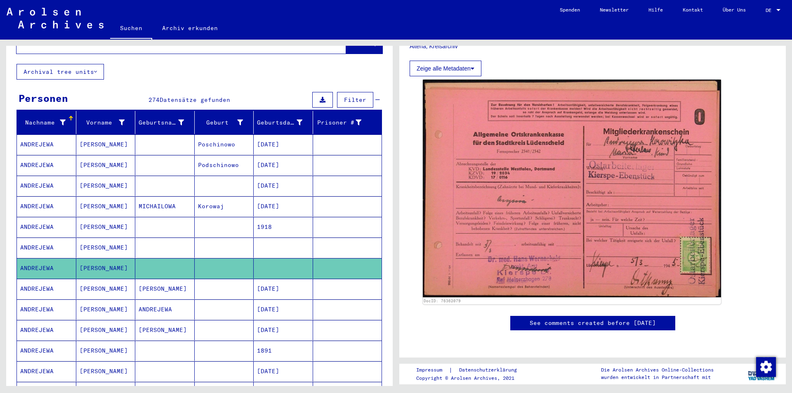
click at [35, 300] on mat-cell "ANDREJEWA" at bounding box center [46, 310] width 59 height 20
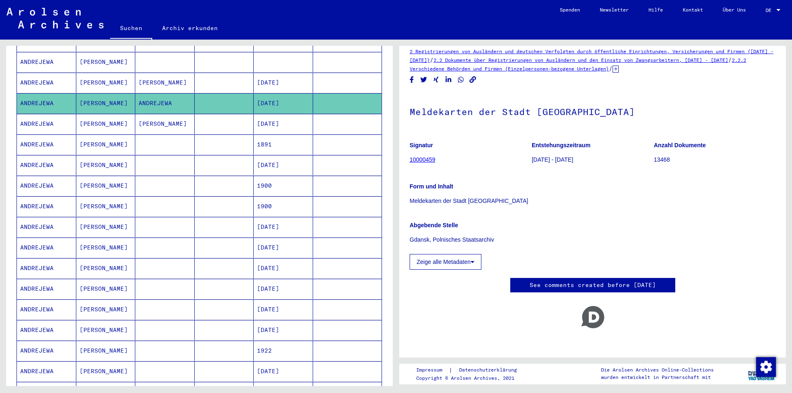
scroll to position [330, 0]
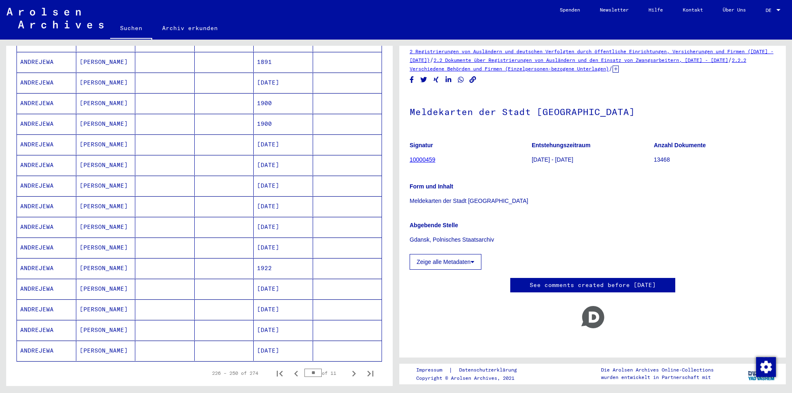
click at [34, 260] on mat-cell "ANDREJEWA" at bounding box center [46, 268] width 59 height 20
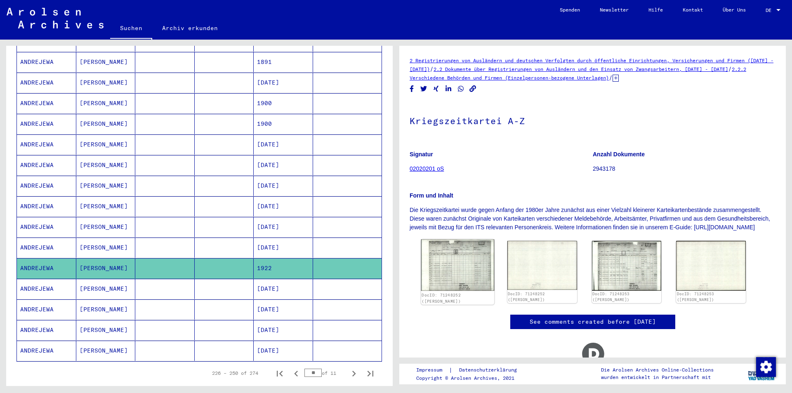
click at [443, 278] on img at bounding box center [457, 265] width 73 height 52
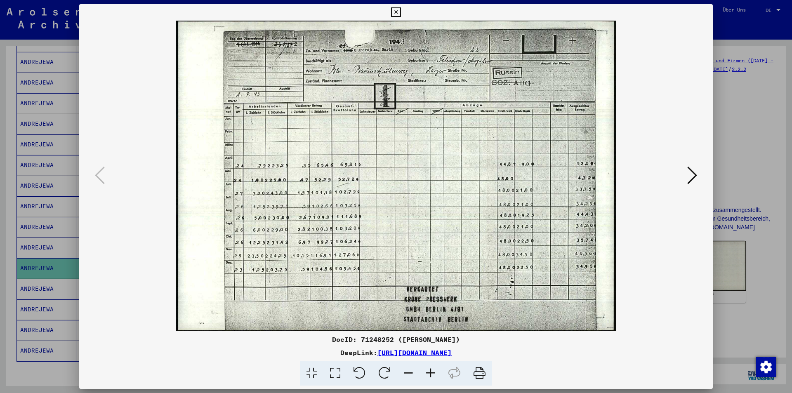
click at [691, 175] on icon at bounding box center [692, 175] width 10 height 20
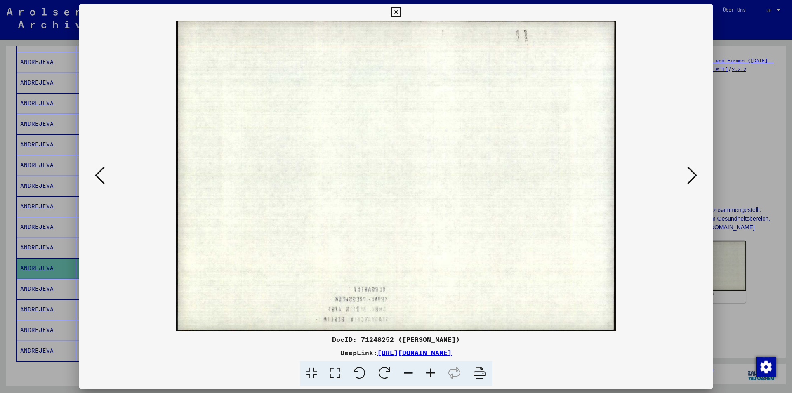
click at [691, 175] on icon at bounding box center [692, 175] width 10 height 20
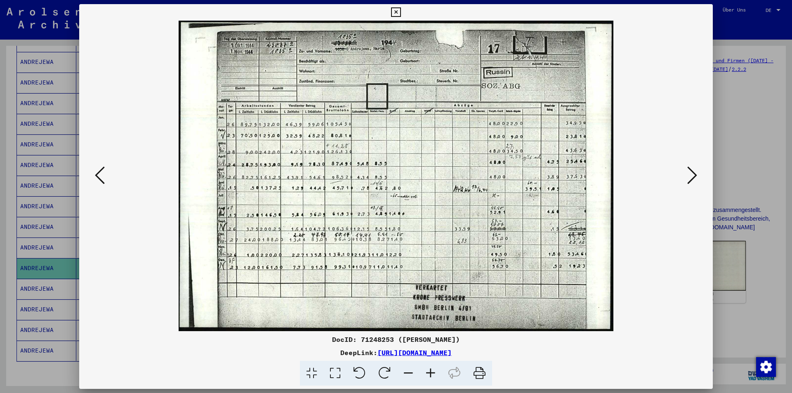
click at [691, 175] on icon at bounding box center [692, 175] width 10 height 20
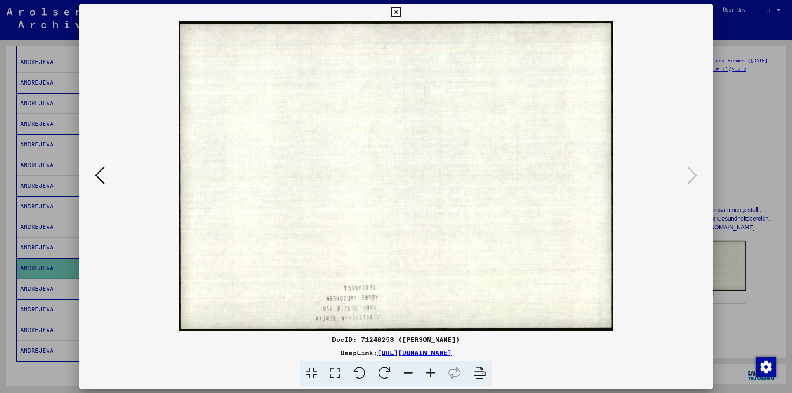
click at [396, 14] on icon at bounding box center [395, 12] width 9 height 10
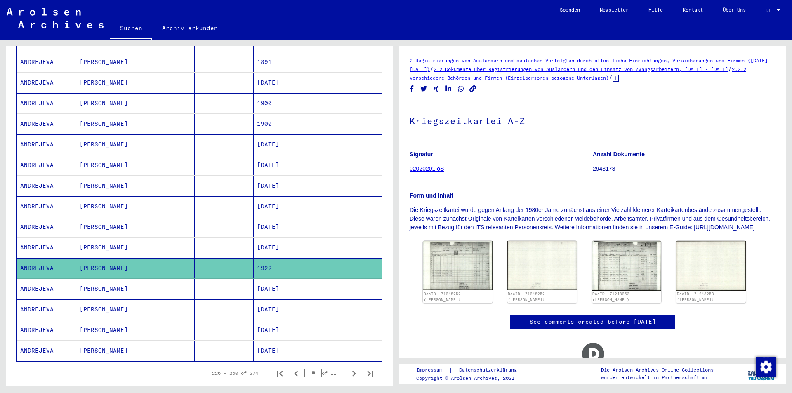
click at [42, 279] on mat-cell "ANDREJEWA" at bounding box center [46, 289] width 59 height 20
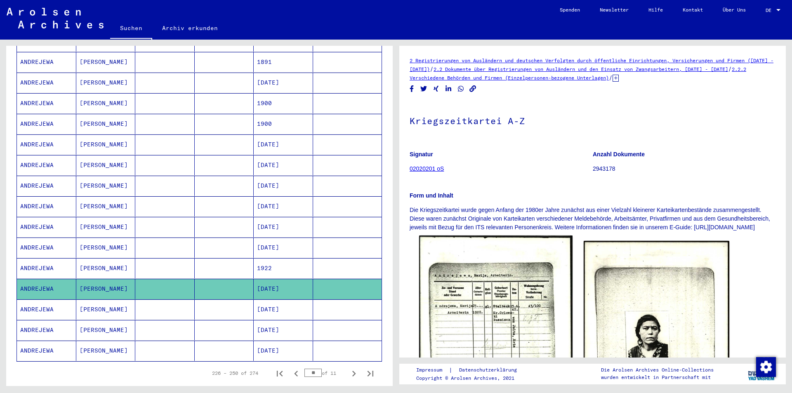
click at [478, 331] on img at bounding box center [495, 344] width 153 height 216
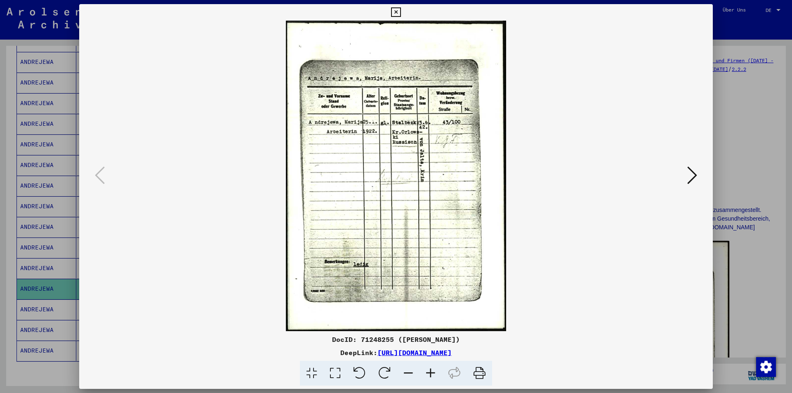
click at [687, 179] on button at bounding box center [692, 176] width 15 height 24
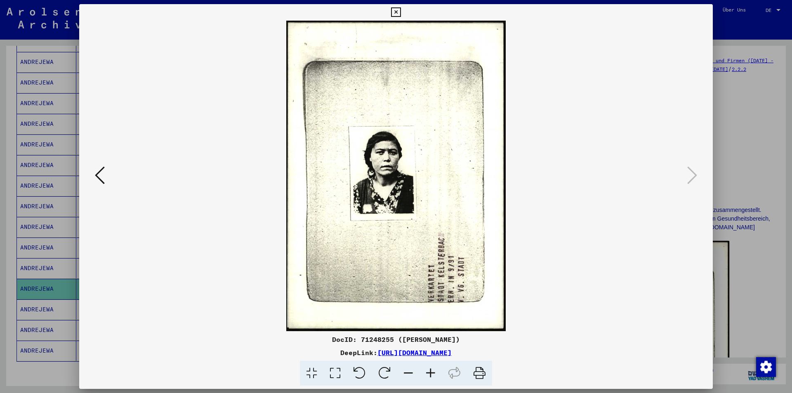
drag, startPoint x: 396, startPoint y: 10, endPoint x: 378, endPoint y: 25, distance: 23.1
click at [396, 10] on icon at bounding box center [395, 12] width 9 height 10
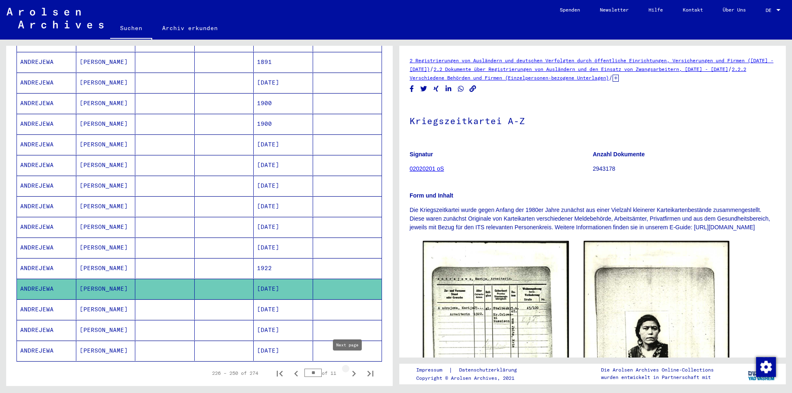
click at [348, 368] on icon "Next page" at bounding box center [354, 374] width 12 height 12
type input "**"
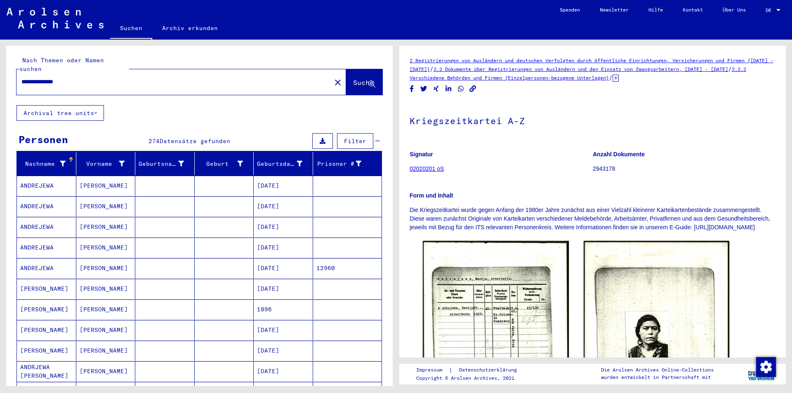
scroll to position [41, 0]
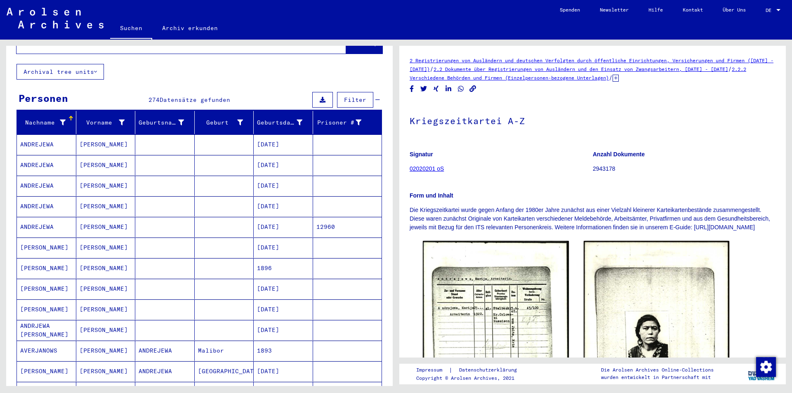
click at [35, 198] on mat-cell "ANDREJEWA" at bounding box center [46, 206] width 59 height 20
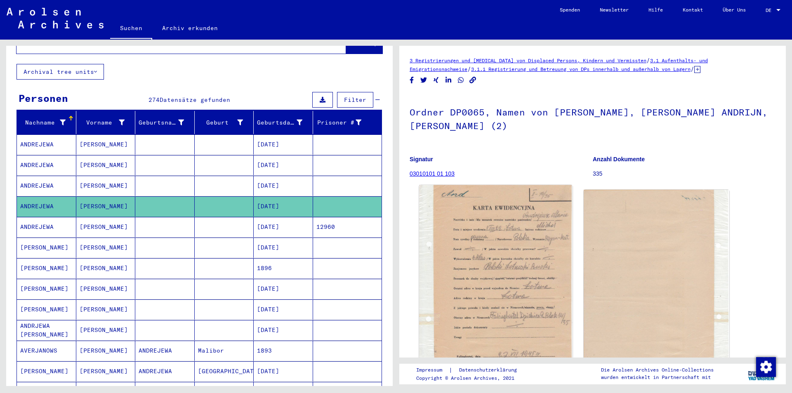
click at [540, 245] on img at bounding box center [495, 281] width 153 height 193
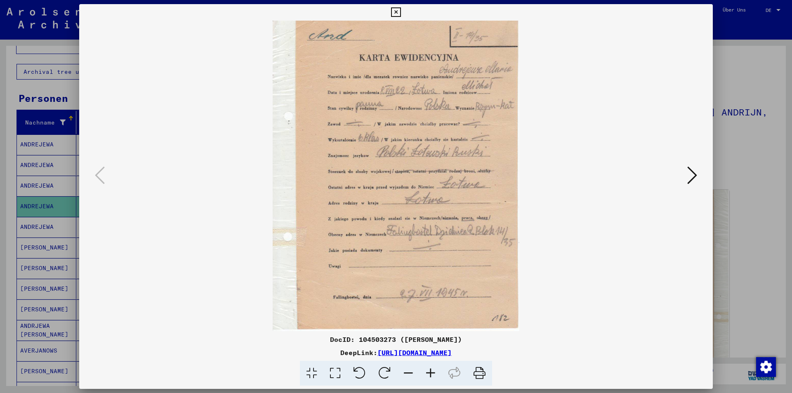
click at [392, 12] on icon at bounding box center [395, 12] width 9 height 10
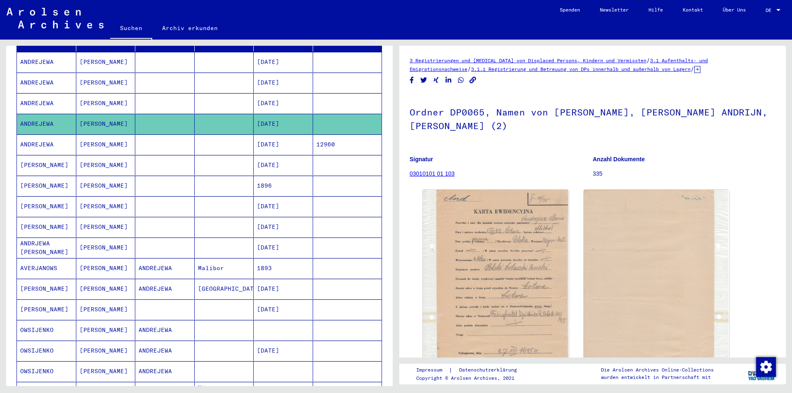
scroll to position [165, 0]
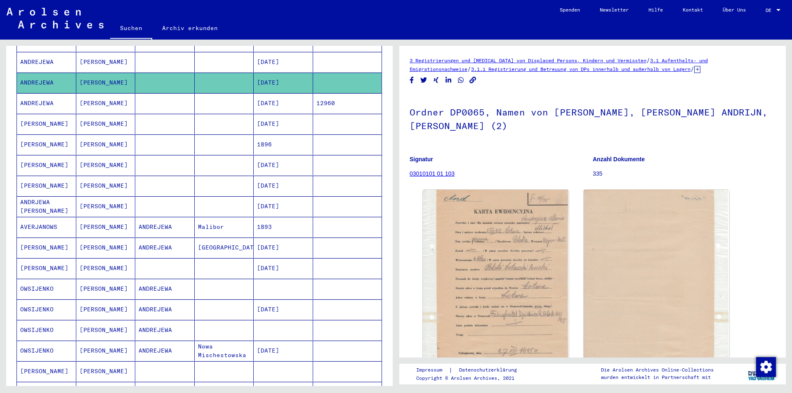
click at [33, 280] on mat-cell "OWSIJENKO" at bounding box center [46, 289] width 59 height 20
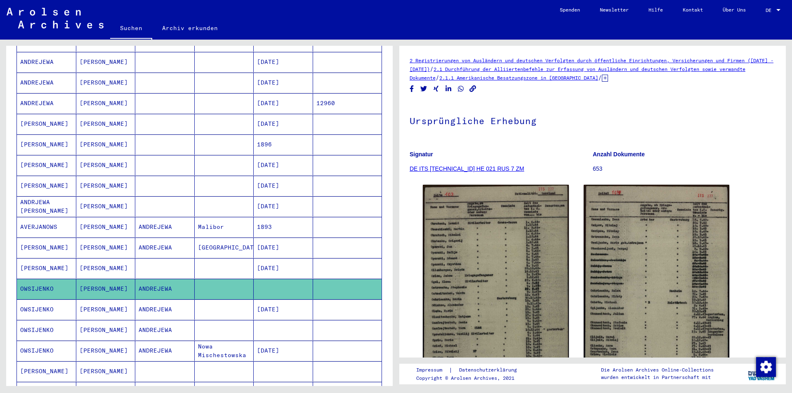
scroll to position [206, 0]
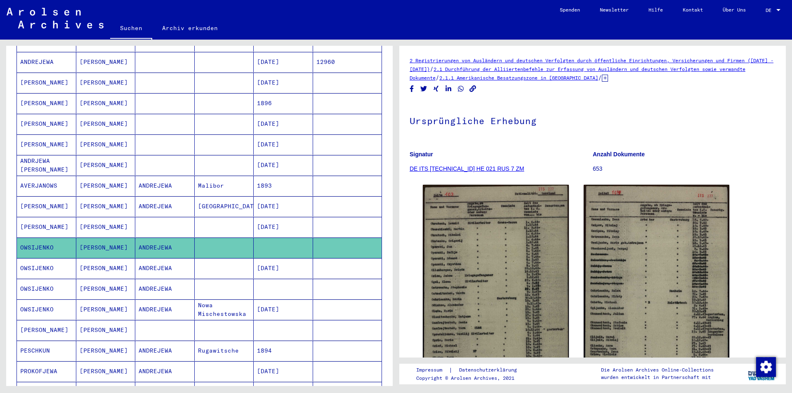
click at [33, 280] on mat-cell "OWSIJENKO" at bounding box center [46, 289] width 59 height 20
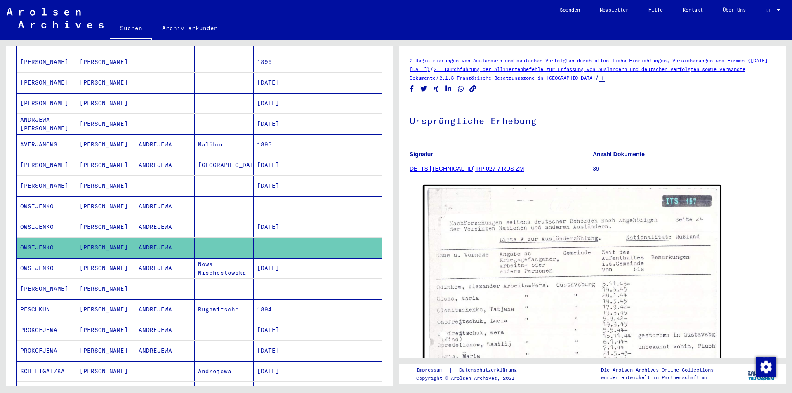
scroll to position [289, 0]
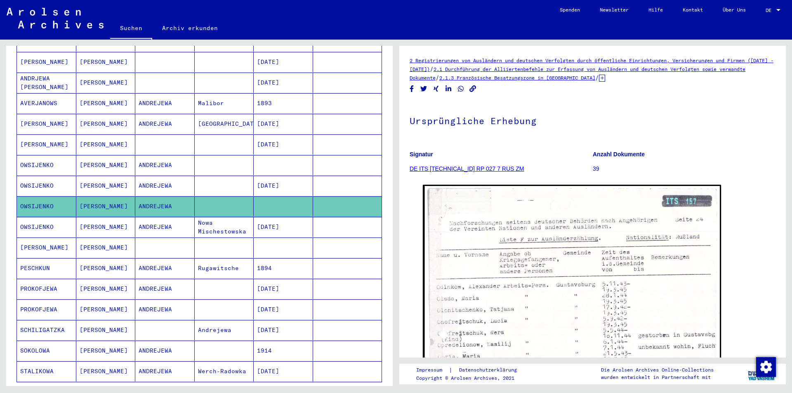
click at [40, 245] on mat-cell "[PERSON_NAME]" at bounding box center [46, 248] width 59 height 20
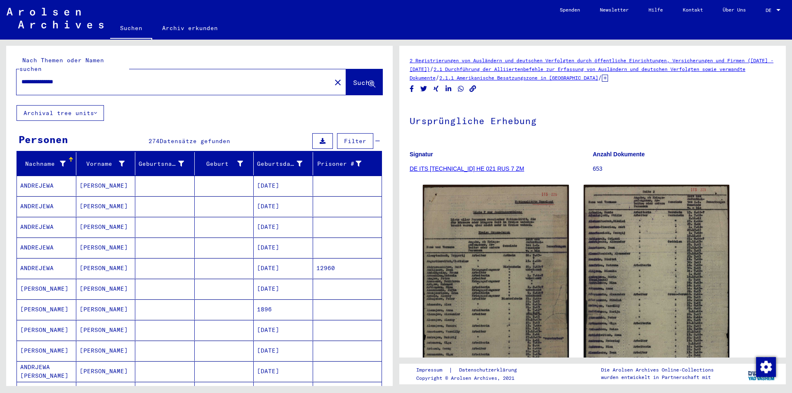
click at [90, 78] on input "**********" at bounding box center [173, 82] width 305 height 9
type input "**********"
click at [353, 78] on span "Suche" at bounding box center [363, 82] width 21 height 8
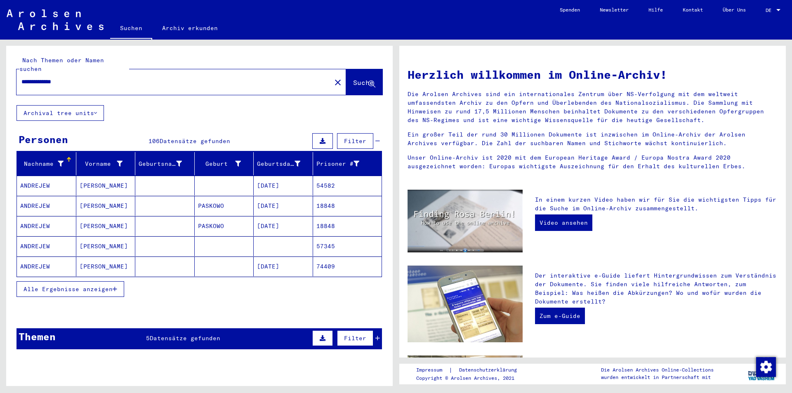
click at [64, 285] on span "Alle Ergebnisse anzeigen" at bounding box center [68, 288] width 89 height 7
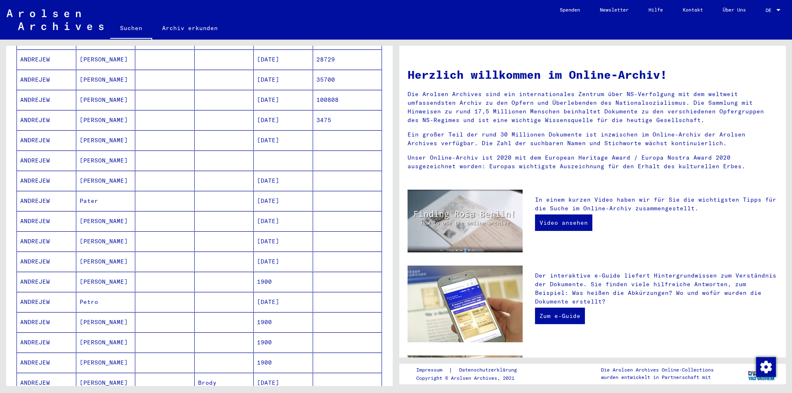
scroll to position [454, 0]
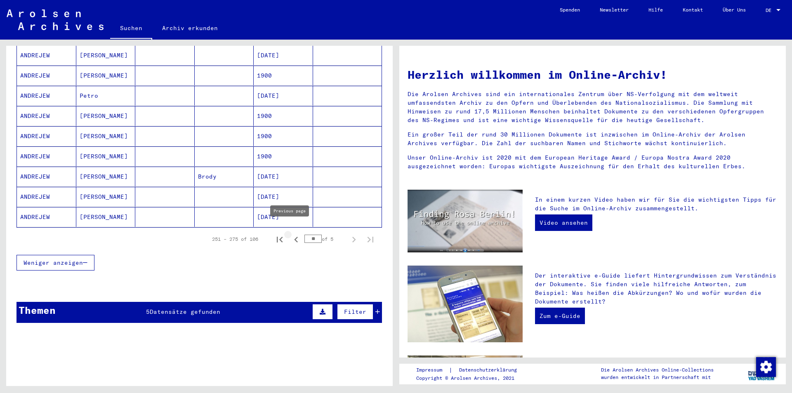
click at [290, 234] on icon "Previous page" at bounding box center [296, 240] width 12 height 12
type input "**"
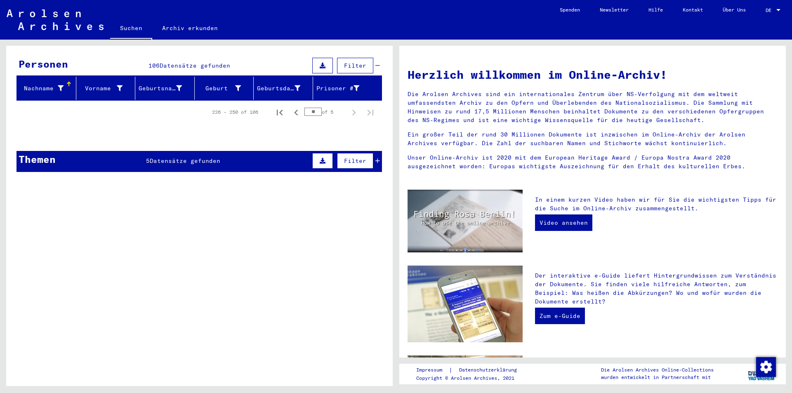
scroll to position [0, 0]
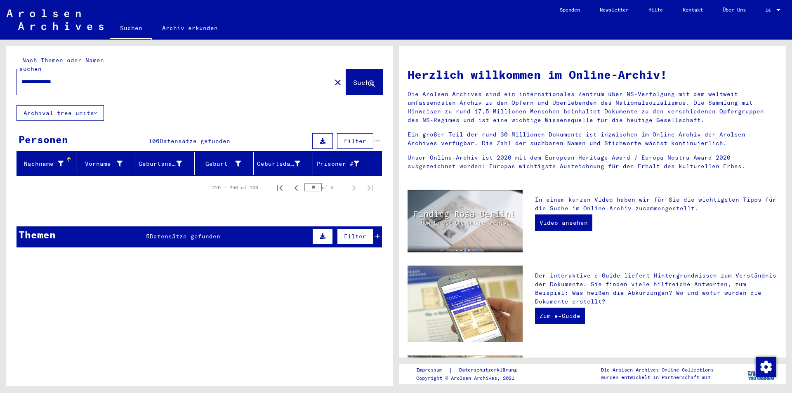
click at [24, 78] on input "**********" at bounding box center [171, 82] width 300 height 9
click at [333, 78] on mat-icon "close" at bounding box center [338, 83] width 10 height 10
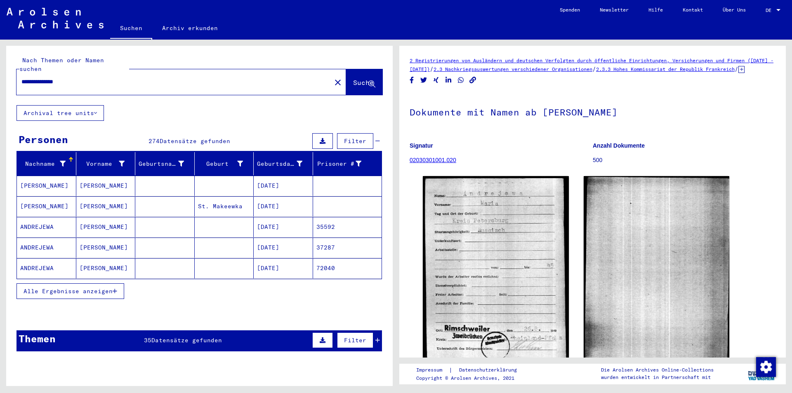
click at [71, 78] on input "**********" at bounding box center [173, 82] width 305 height 9
click at [353, 78] on span "Suche" at bounding box center [363, 82] width 21 height 8
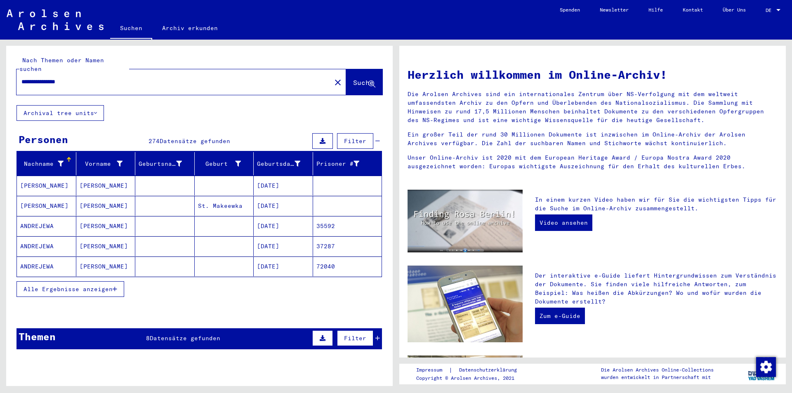
click at [59, 285] on span "Alle Ergebnisse anzeigen" at bounding box center [68, 288] width 89 height 7
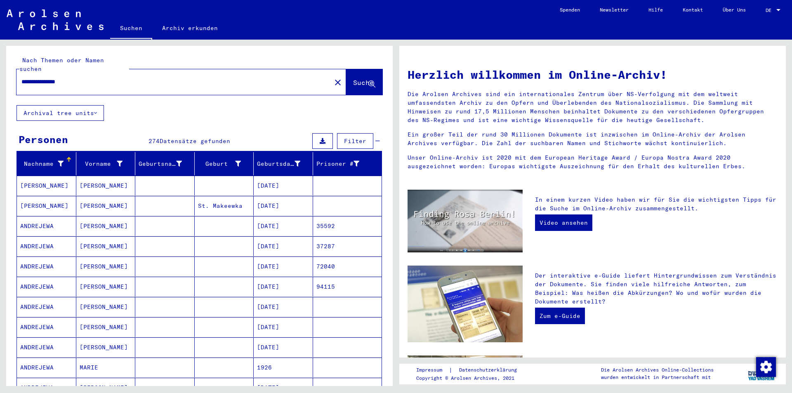
type input "**********"
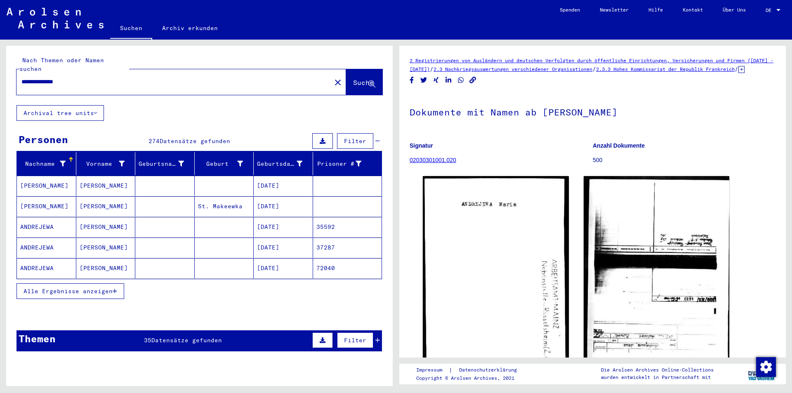
click at [333, 78] on mat-icon "close" at bounding box center [338, 83] width 10 height 10
click at [321, 74] on div "close" at bounding box center [182, 82] width 330 height 26
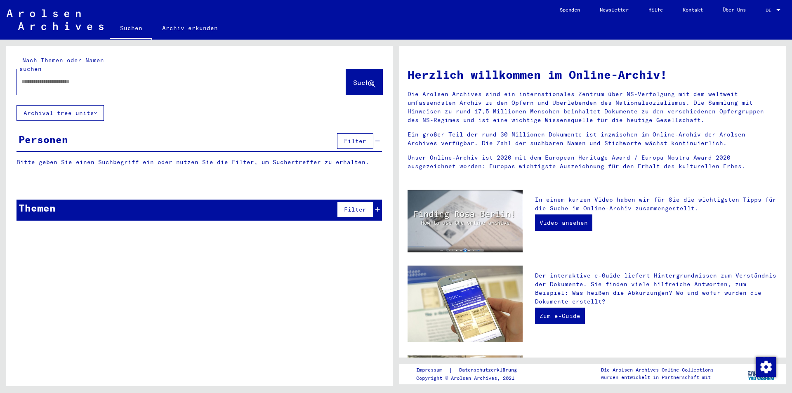
click at [27, 78] on input "text" at bounding box center [171, 82] width 300 height 9
click at [353, 78] on span "Suche" at bounding box center [363, 82] width 21 height 8
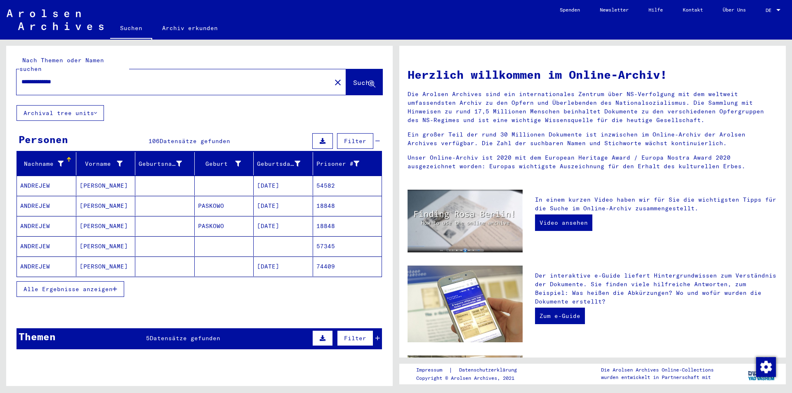
click at [46, 285] on span "Alle Ergebnisse anzeigen" at bounding box center [68, 288] width 89 height 7
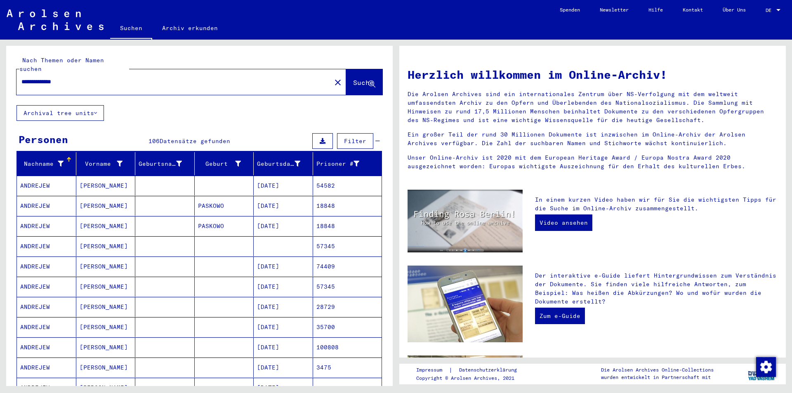
click at [39, 78] on input "**********" at bounding box center [171, 82] width 300 height 9
type input "**********"
click at [347, 69] on button "Suche" at bounding box center [364, 82] width 36 height 26
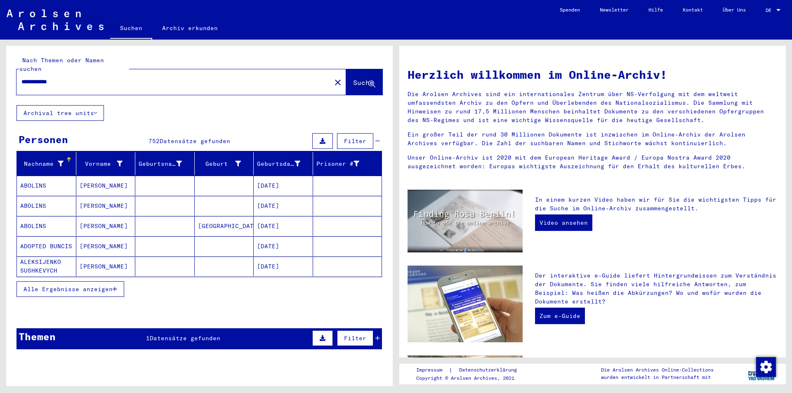
click at [56, 285] on span "Alle Ergebnisse anzeigen" at bounding box center [68, 288] width 89 height 7
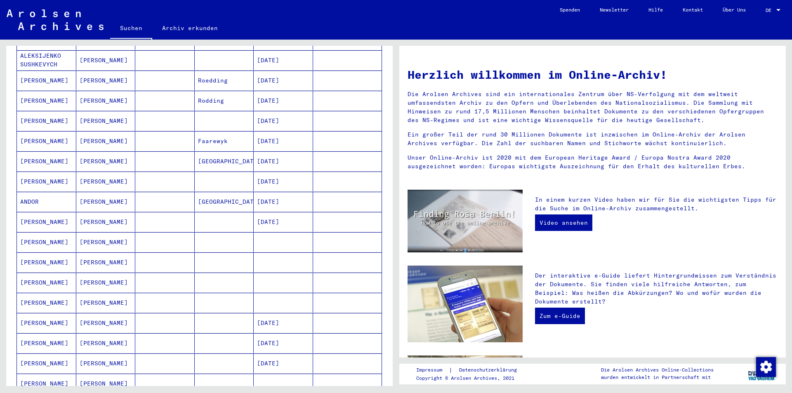
scroll to position [330, 0]
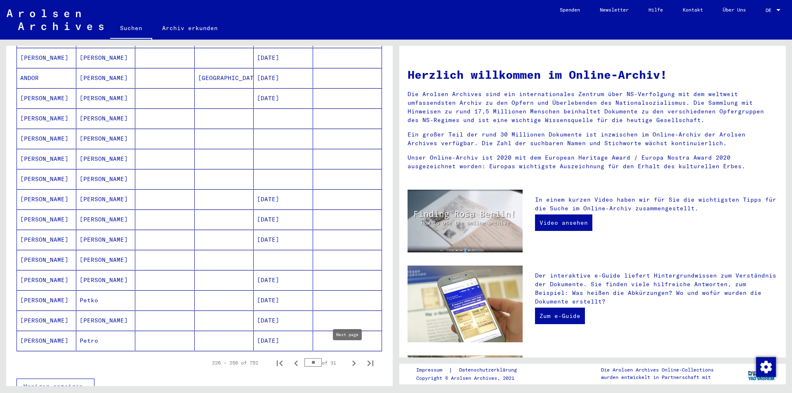
click at [348, 358] on icon "Next page" at bounding box center [354, 364] width 12 height 12
type input "**"
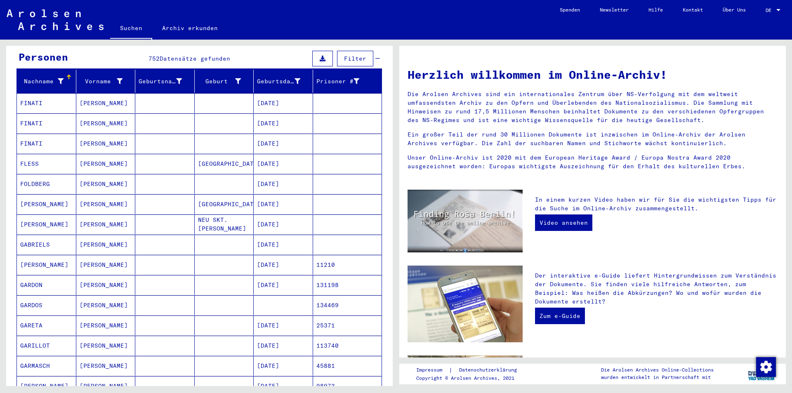
scroll to position [41, 0]
